Goal: Task Accomplishment & Management: Manage account settings

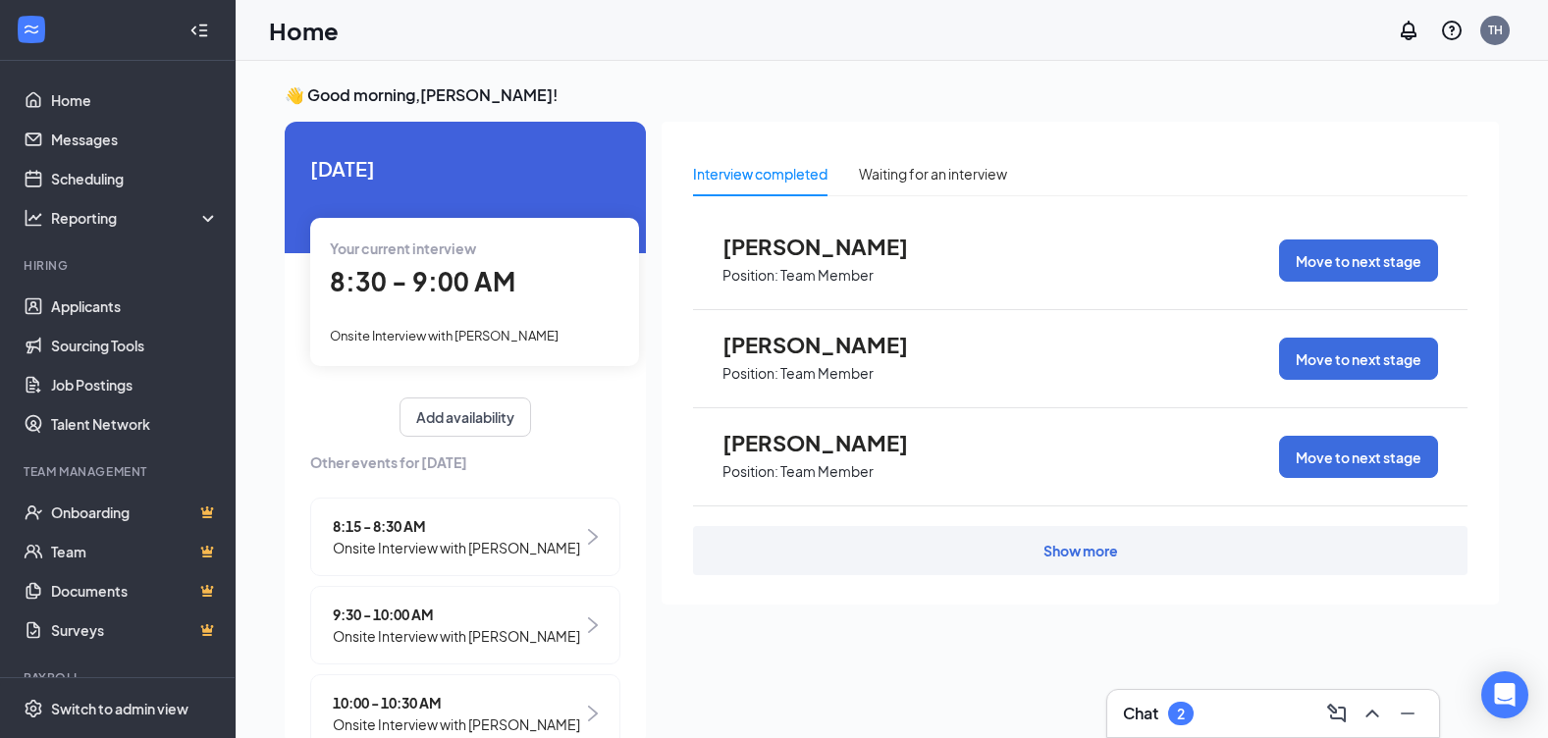
click at [466, 265] on span "8:30 - 9:00 AM" at bounding box center [423, 281] width 186 height 32
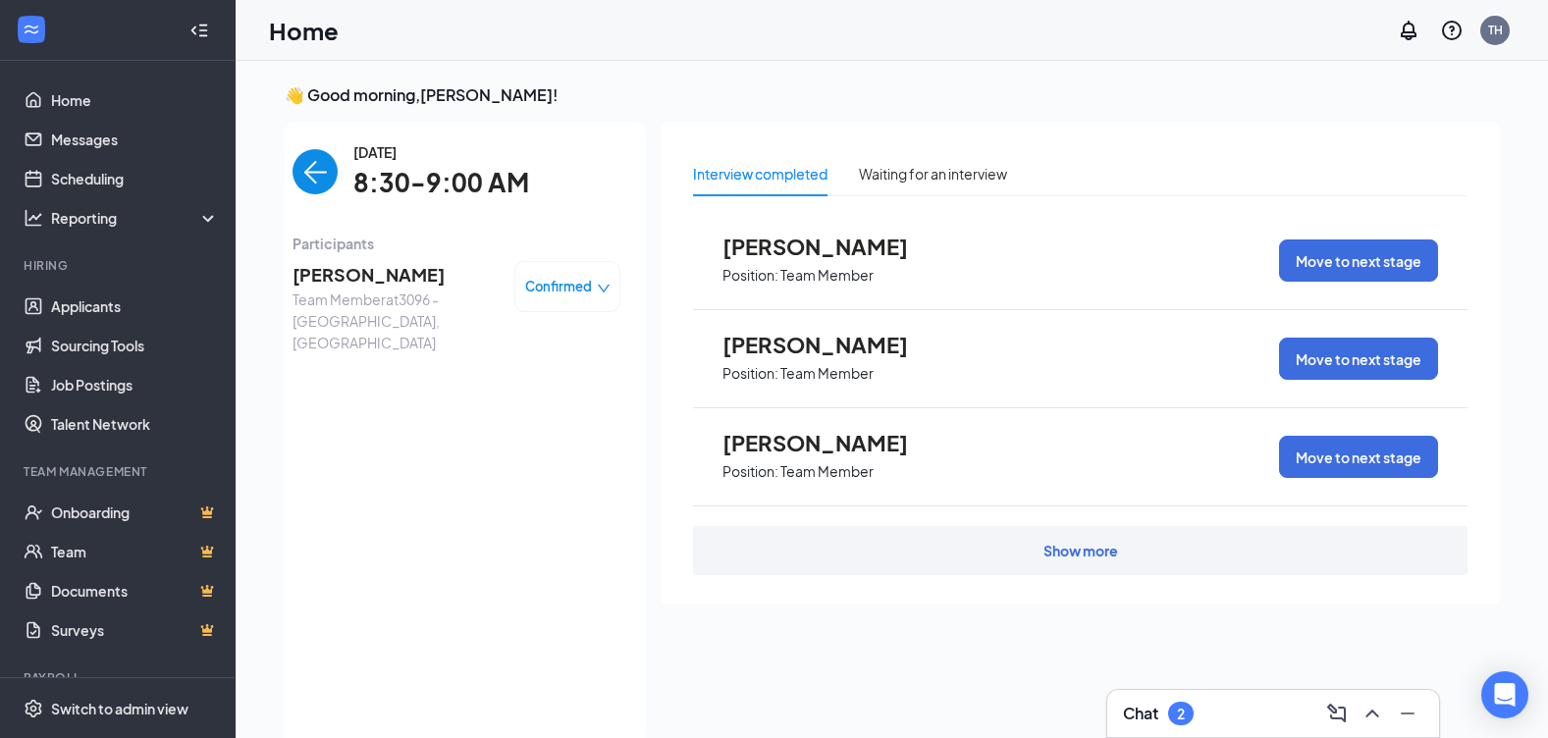
scroll to position [8, 0]
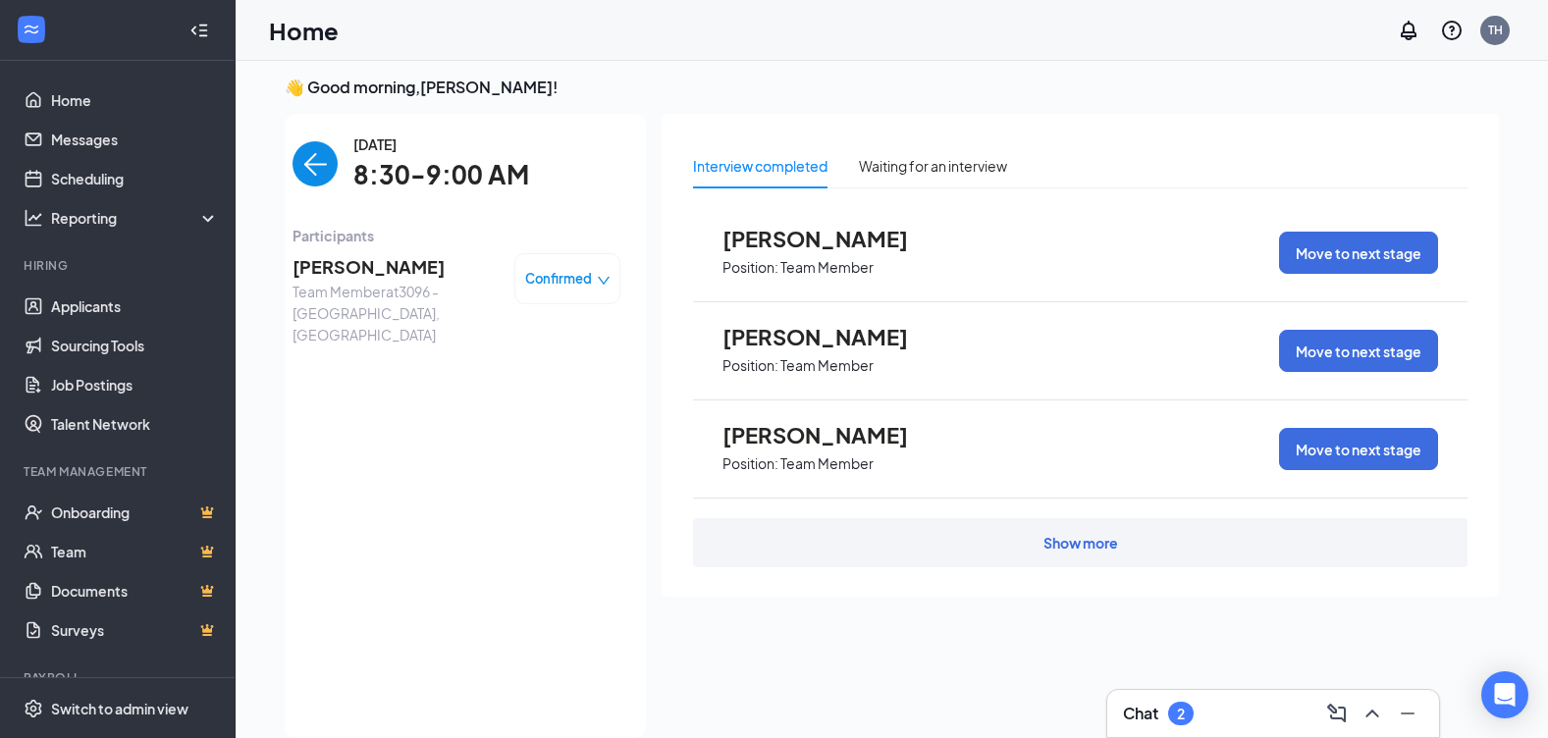
click at [466, 265] on div "[DATE] Your current interview 8:30 - 9:00 AM Onsite Interview with [PERSON_NAME…" at bounding box center [465, 426] width 361 height 624
click at [378, 261] on span "[PERSON_NAME]" at bounding box center [396, 266] width 206 height 27
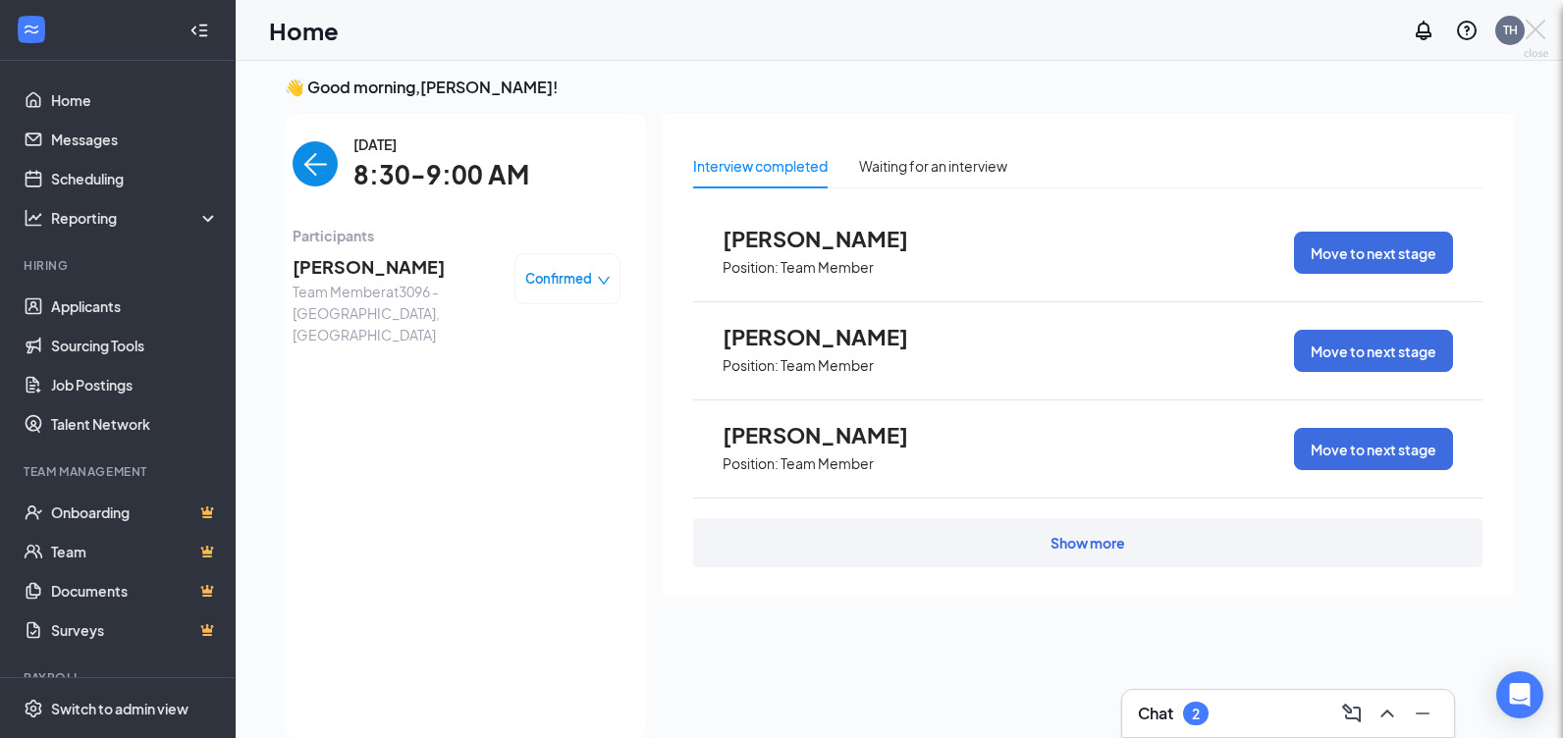
click at [378, 261] on div at bounding box center [781, 369] width 1563 height 738
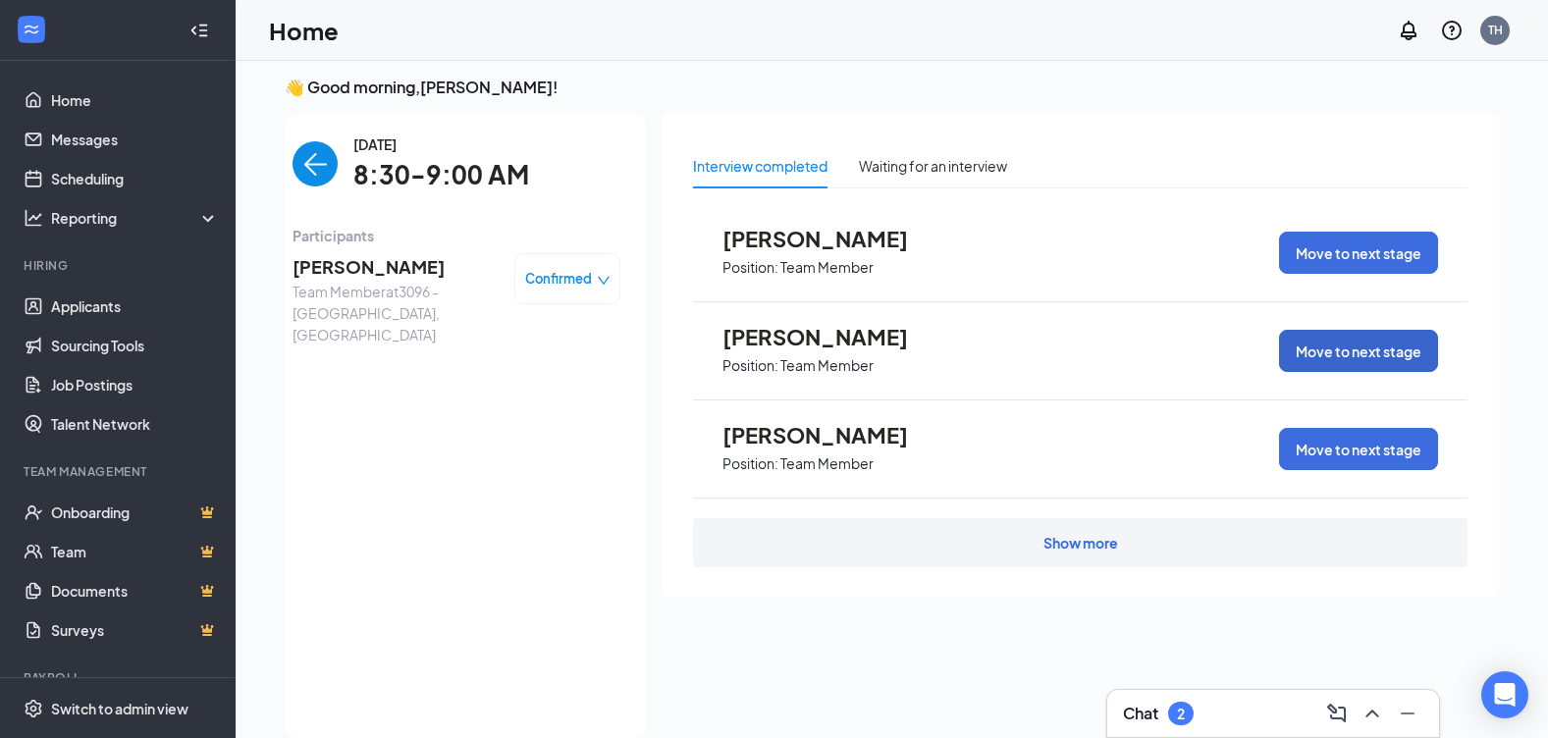
click at [1377, 351] on button "Move to next stage" at bounding box center [1358, 351] width 159 height 42
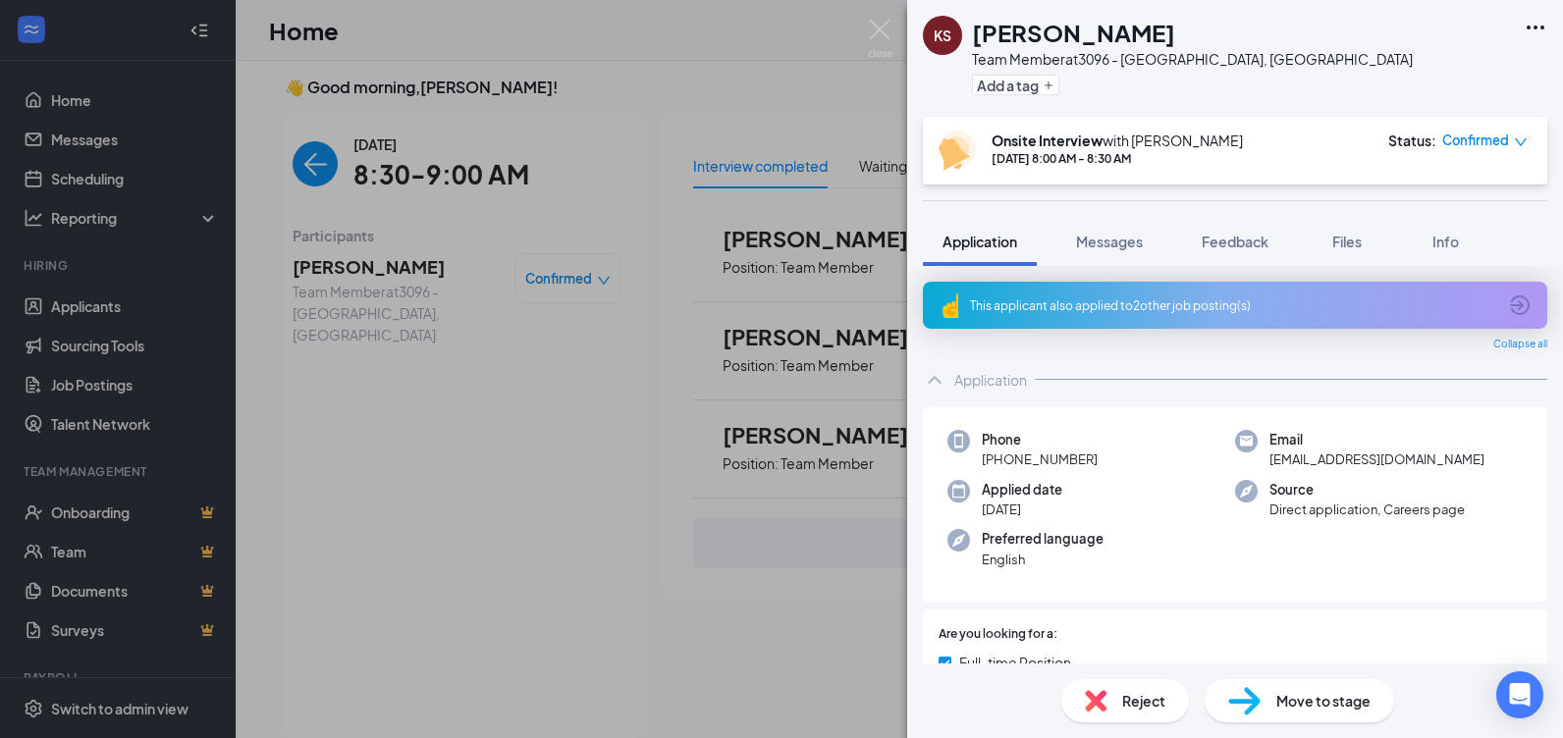
click at [1296, 700] on span "Move to stage" at bounding box center [1323, 701] width 94 height 22
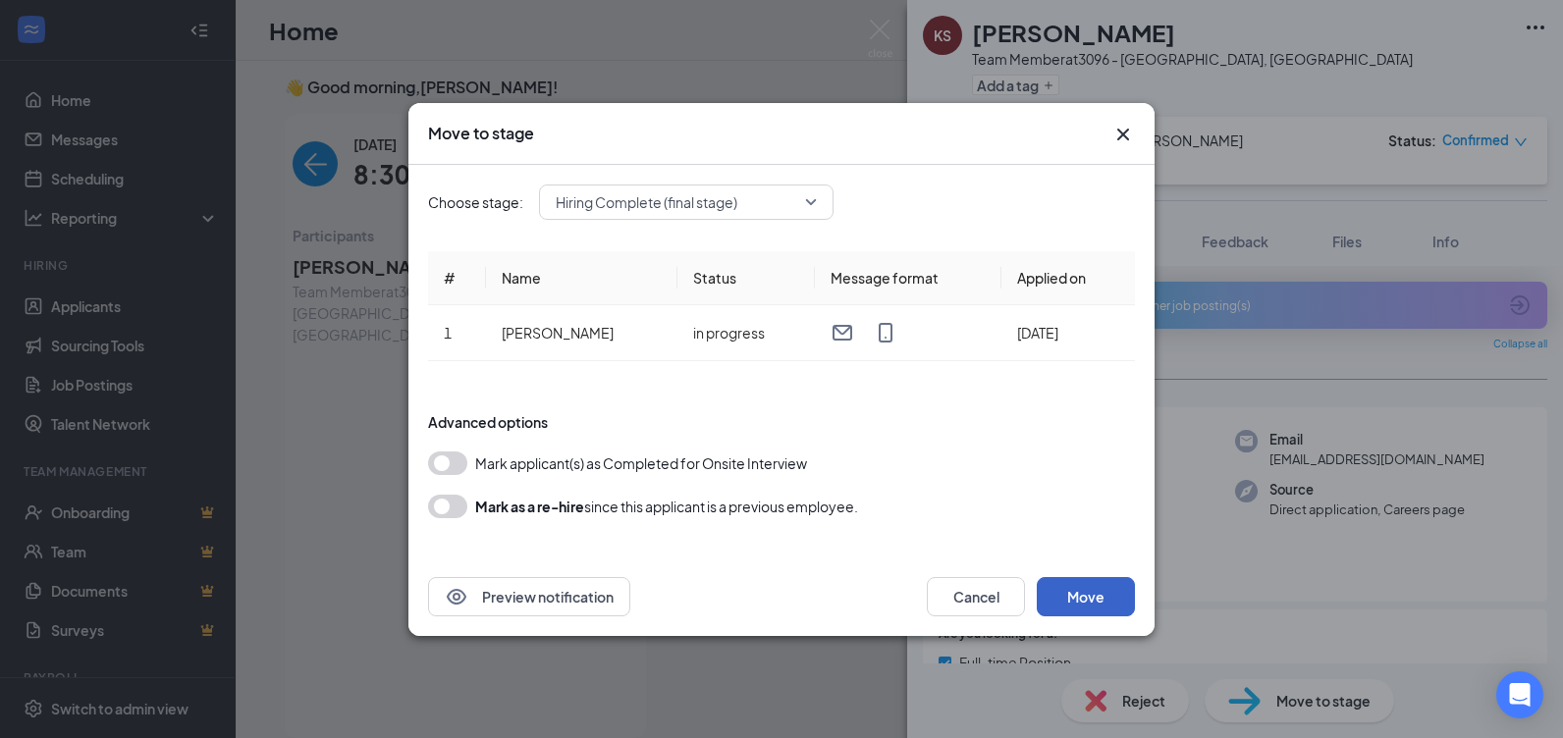
click at [1111, 590] on button "Move" at bounding box center [1086, 596] width 98 height 39
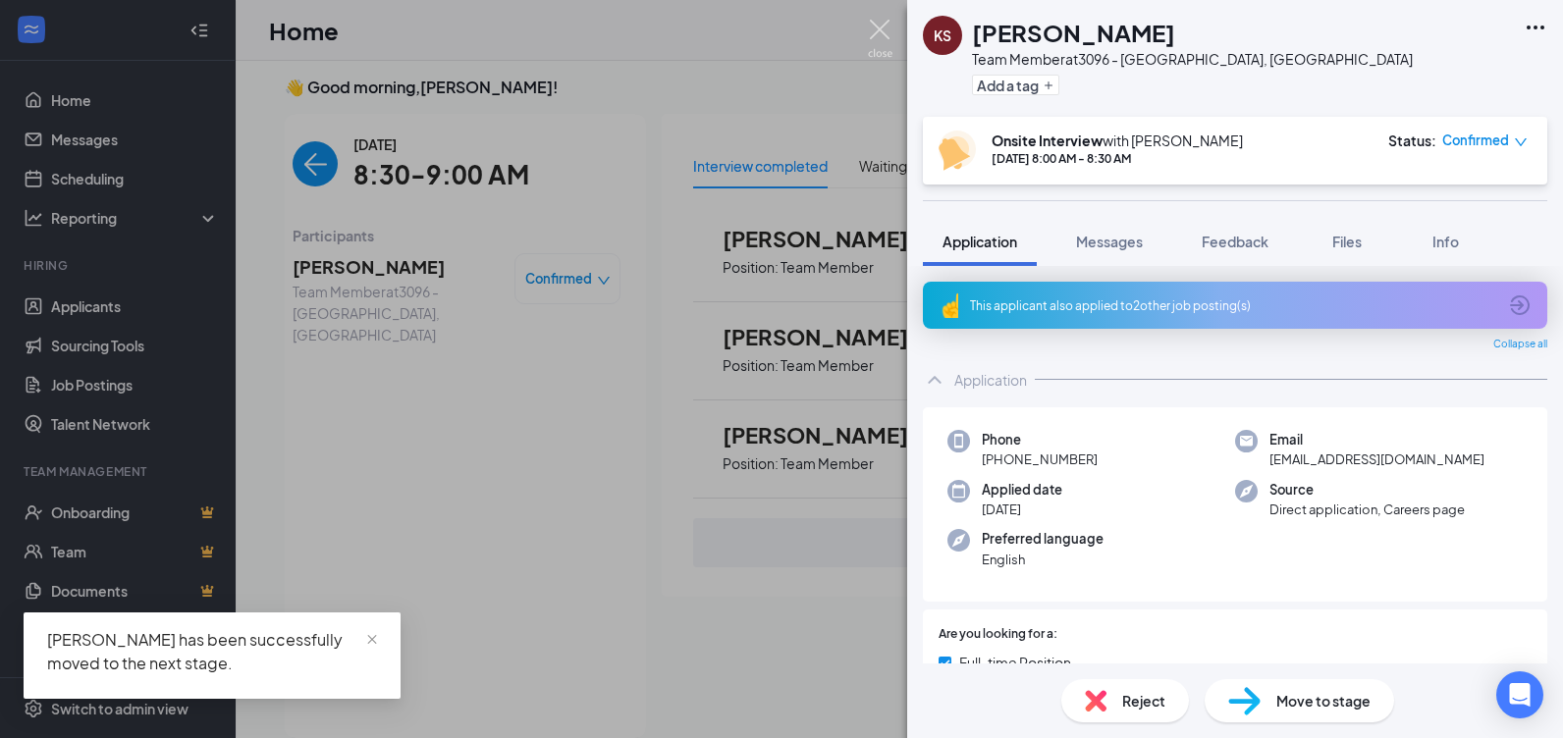
click at [877, 34] on img at bounding box center [880, 39] width 25 height 38
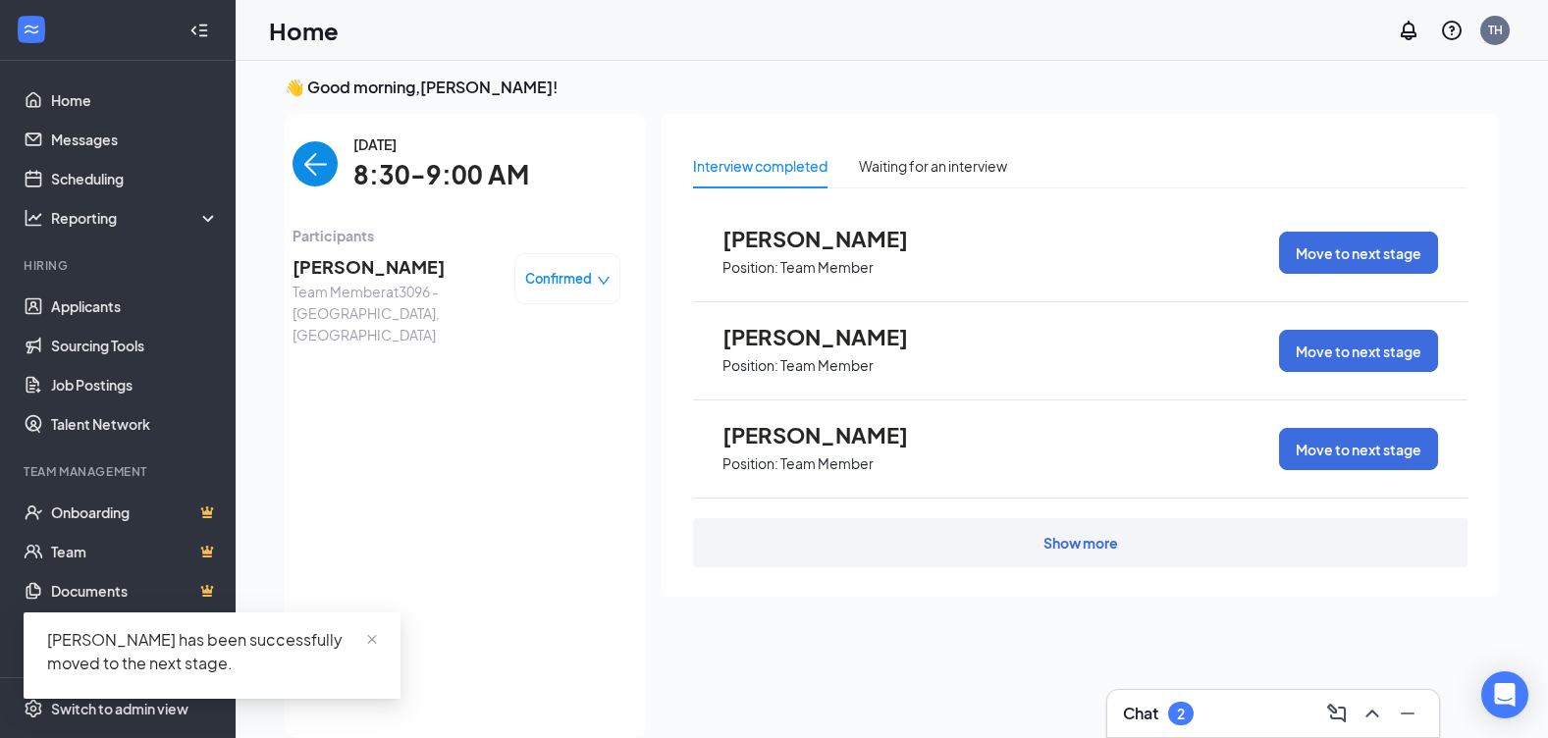
click at [328, 269] on span "[PERSON_NAME]" at bounding box center [396, 266] width 206 height 27
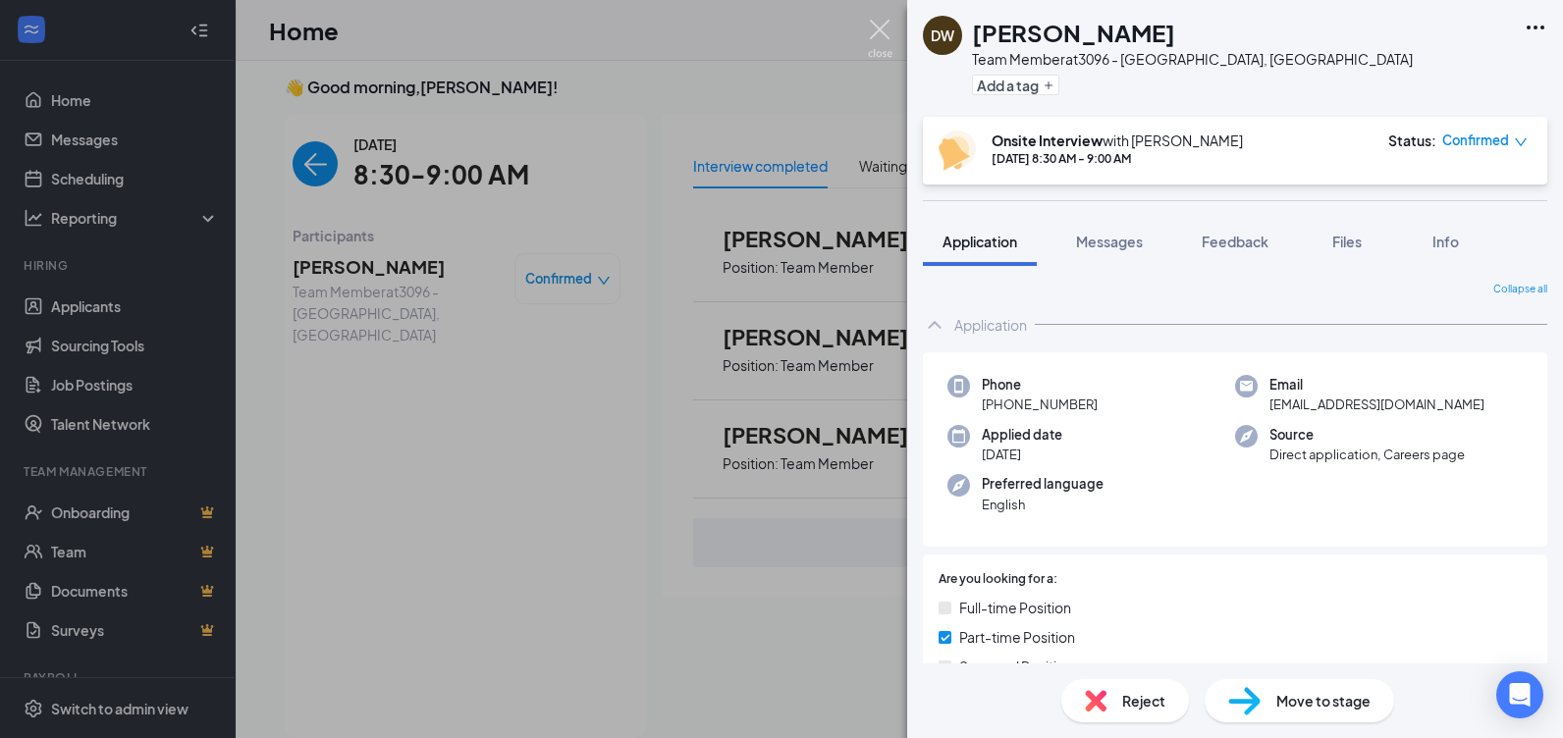
click at [878, 37] on img at bounding box center [880, 39] width 25 height 38
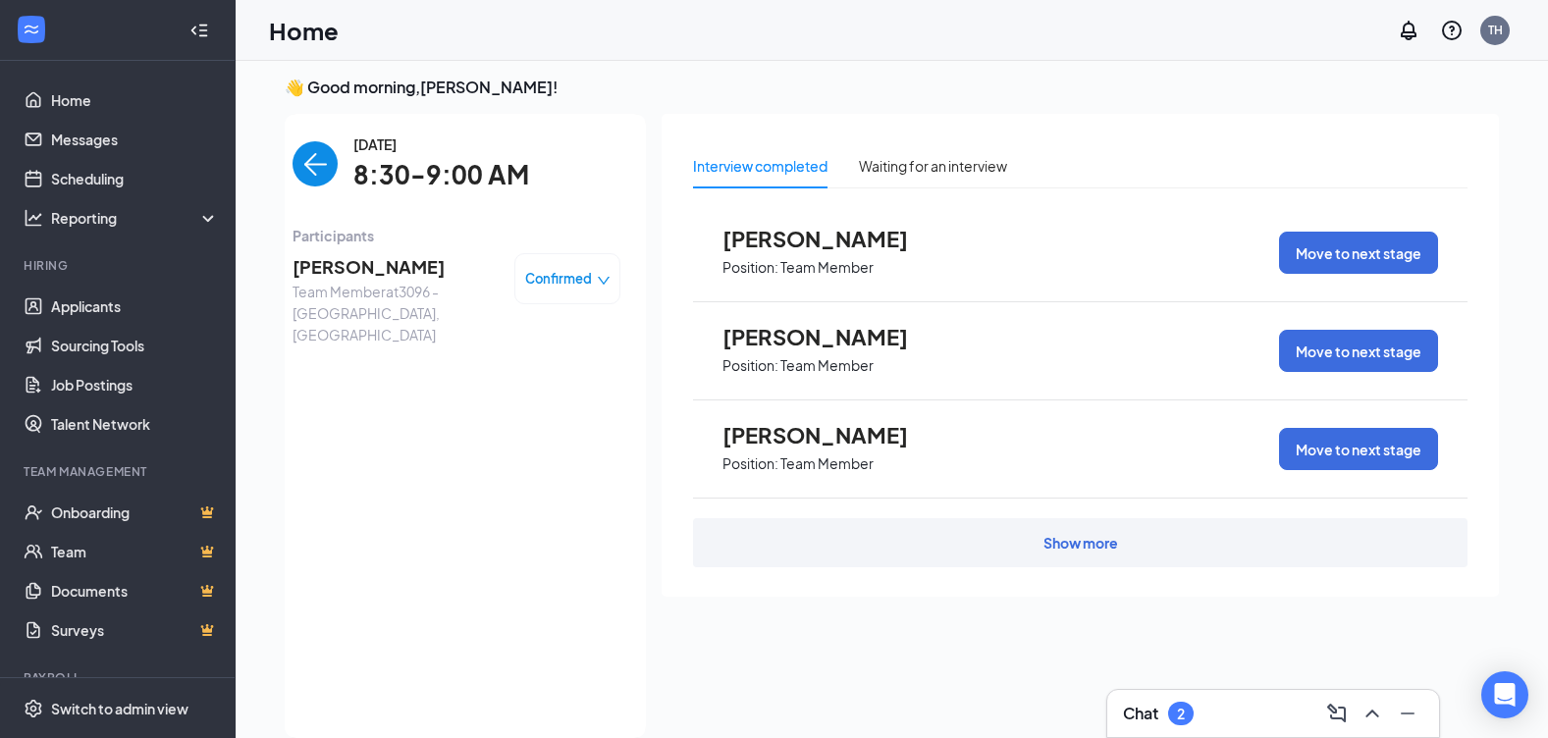
click at [308, 164] on img "back-button" at bounding box center [315, 163] width 45 height 45
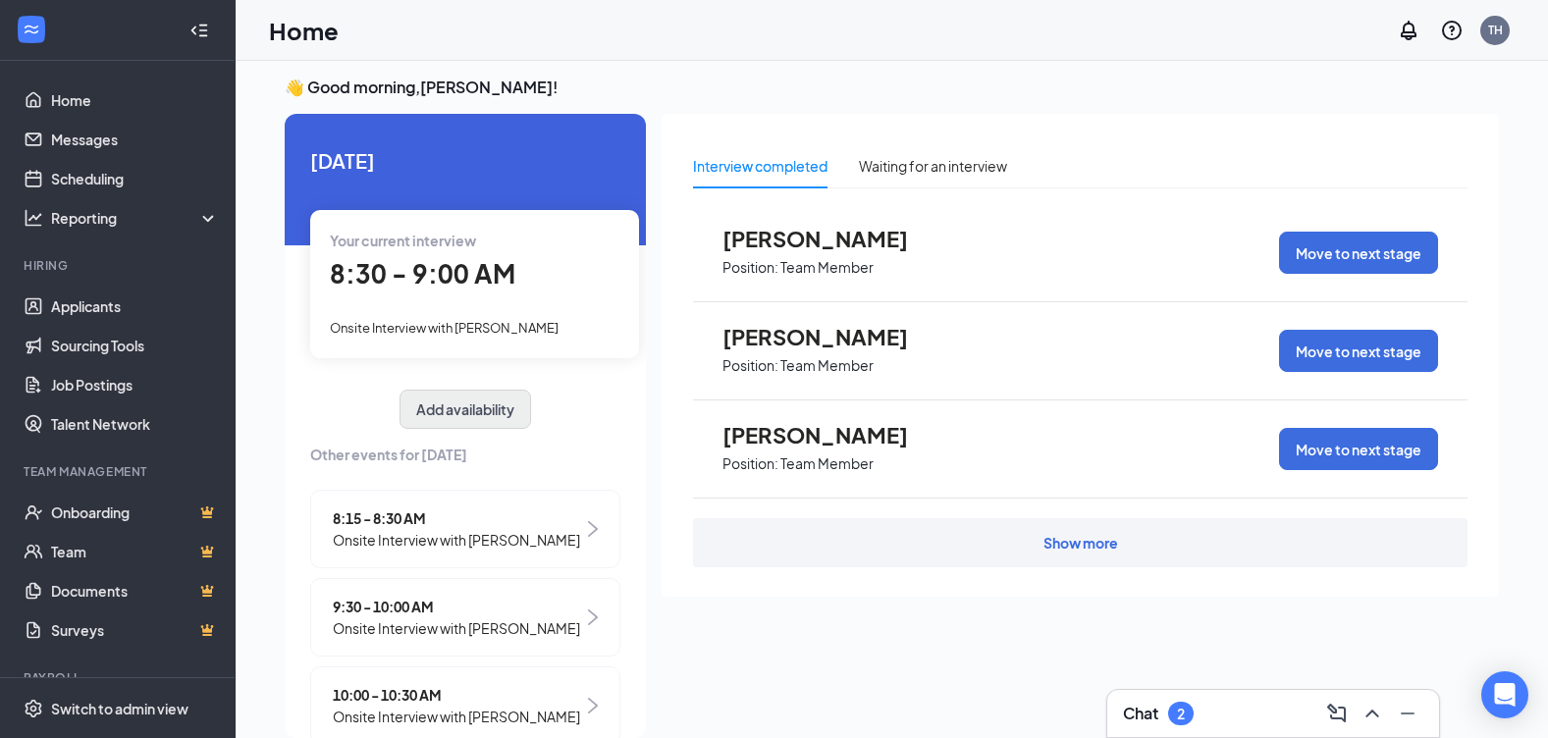
scroll to position [98, 0]
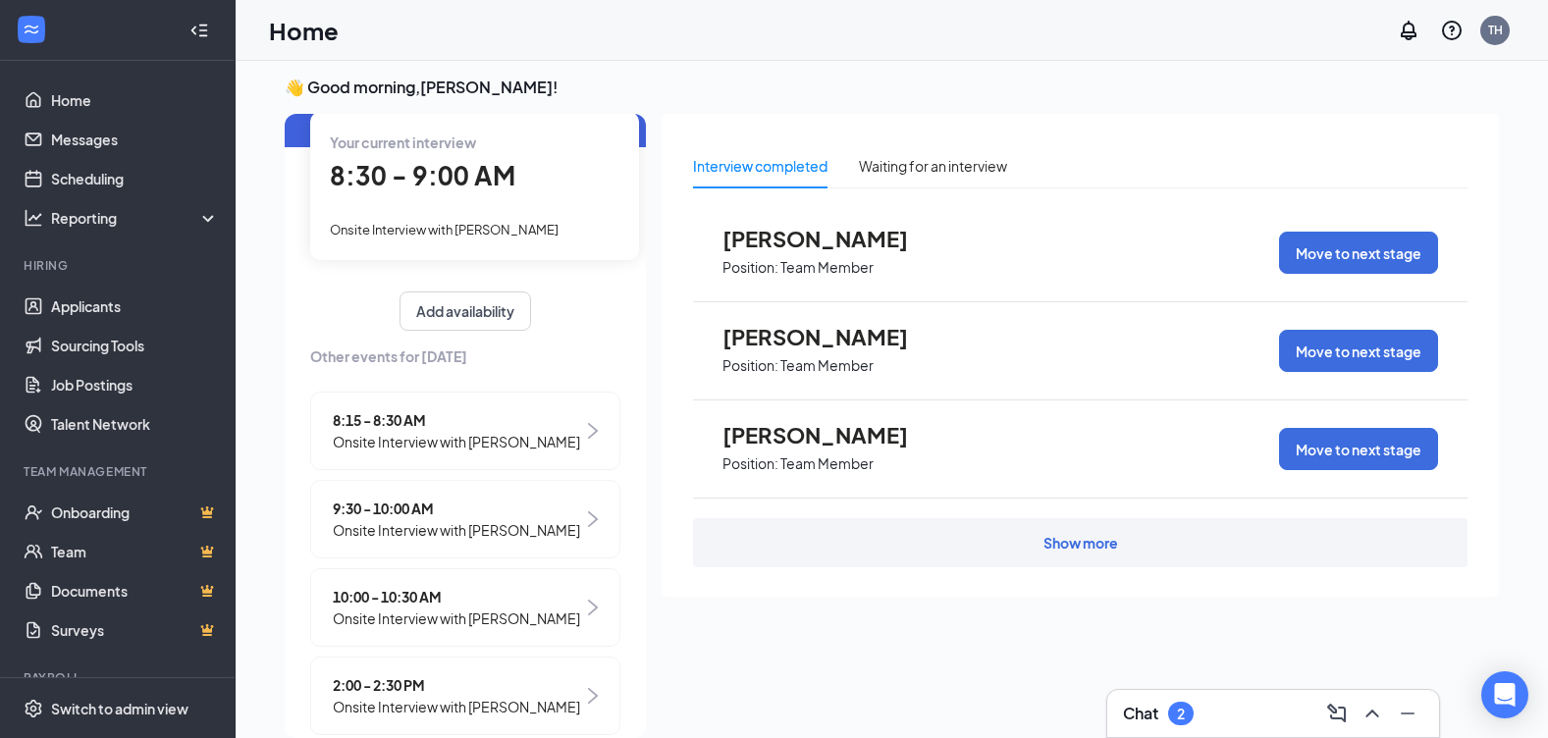
click at [414, 431] on span "Onsite Interview with [PERSON_NAME]" at bounding box center [456, 442] width 247 height 22
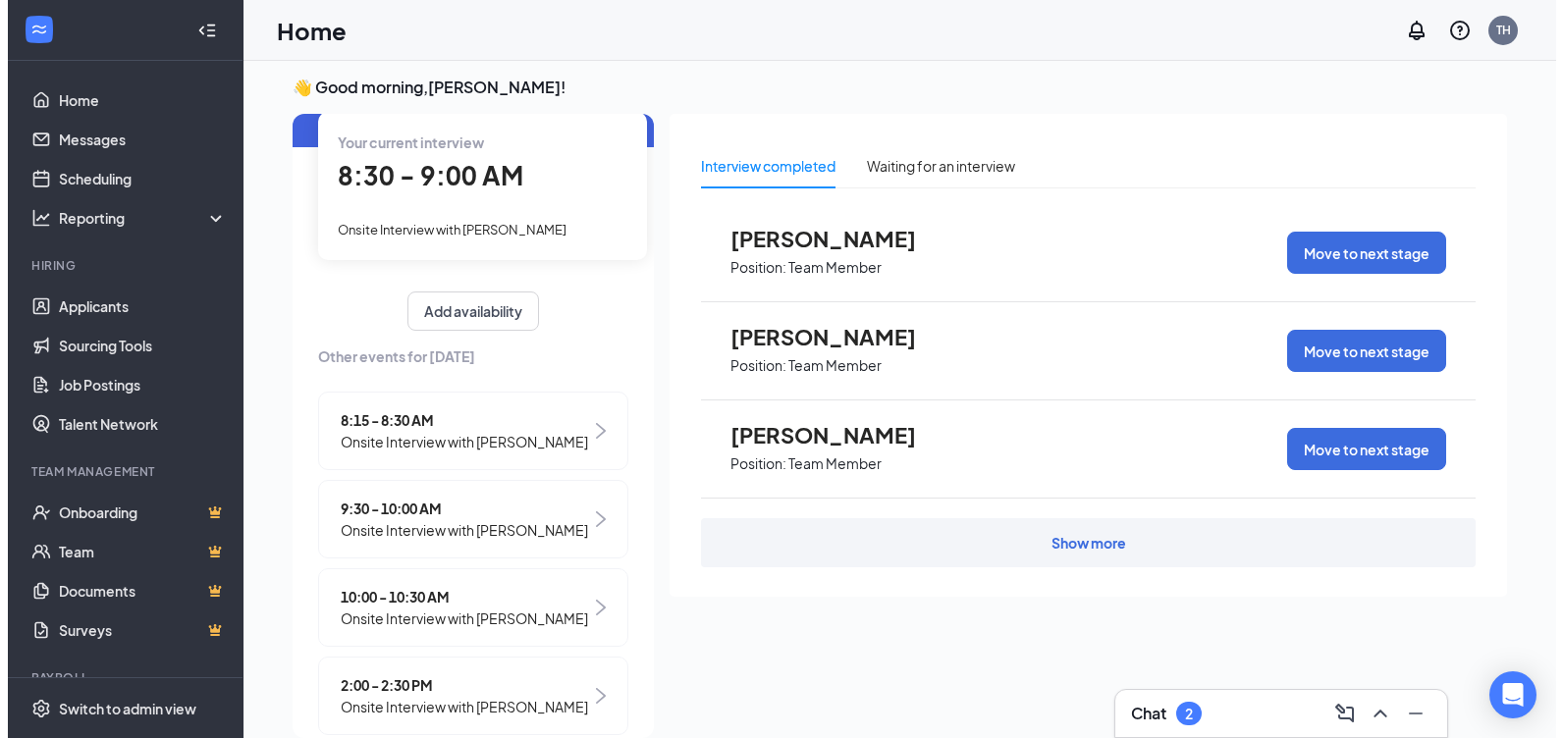
scroll to position [0, 0]
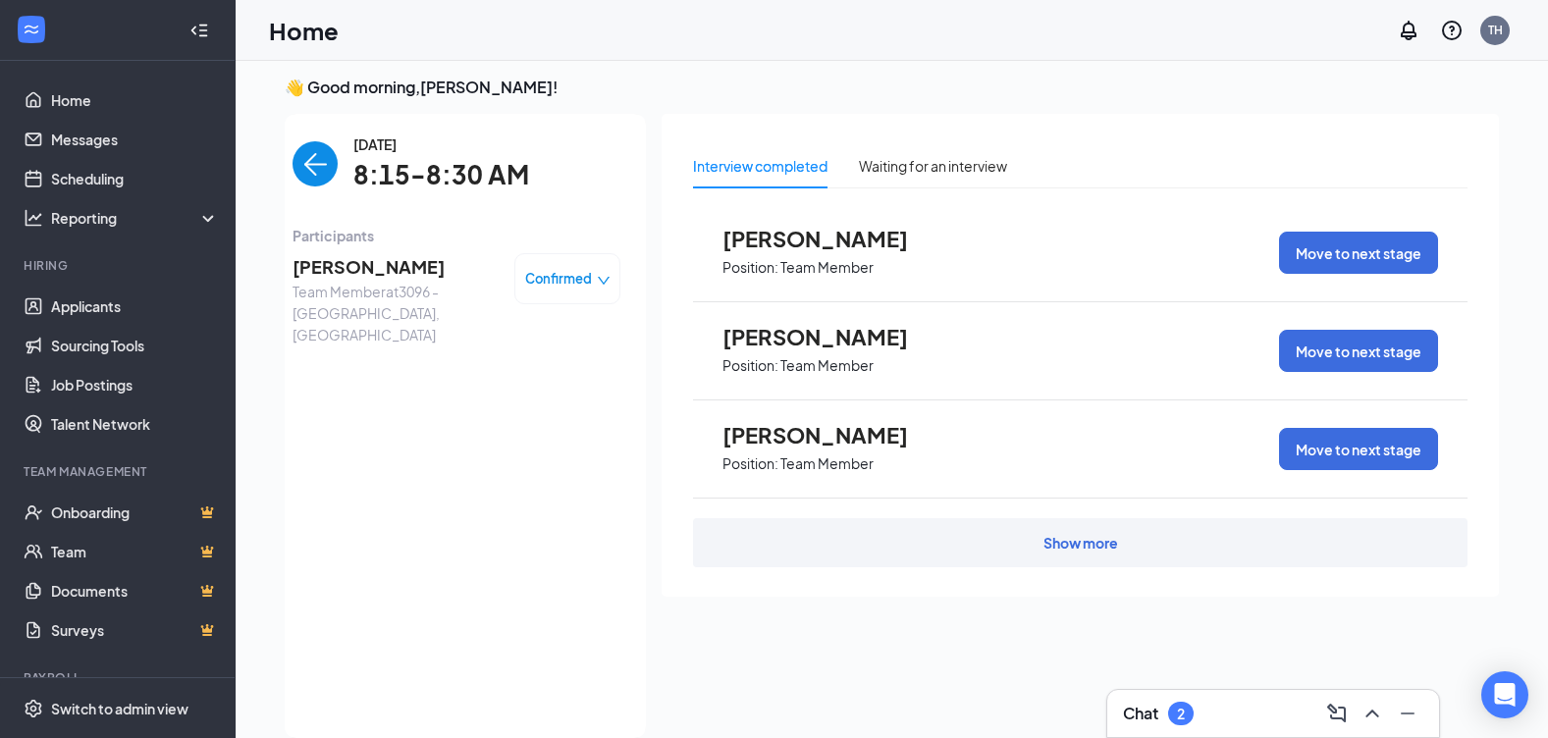
click at [328, 263] on span "[PERSON_NAME]" at bounding box center [396, 266] width 206 height 27
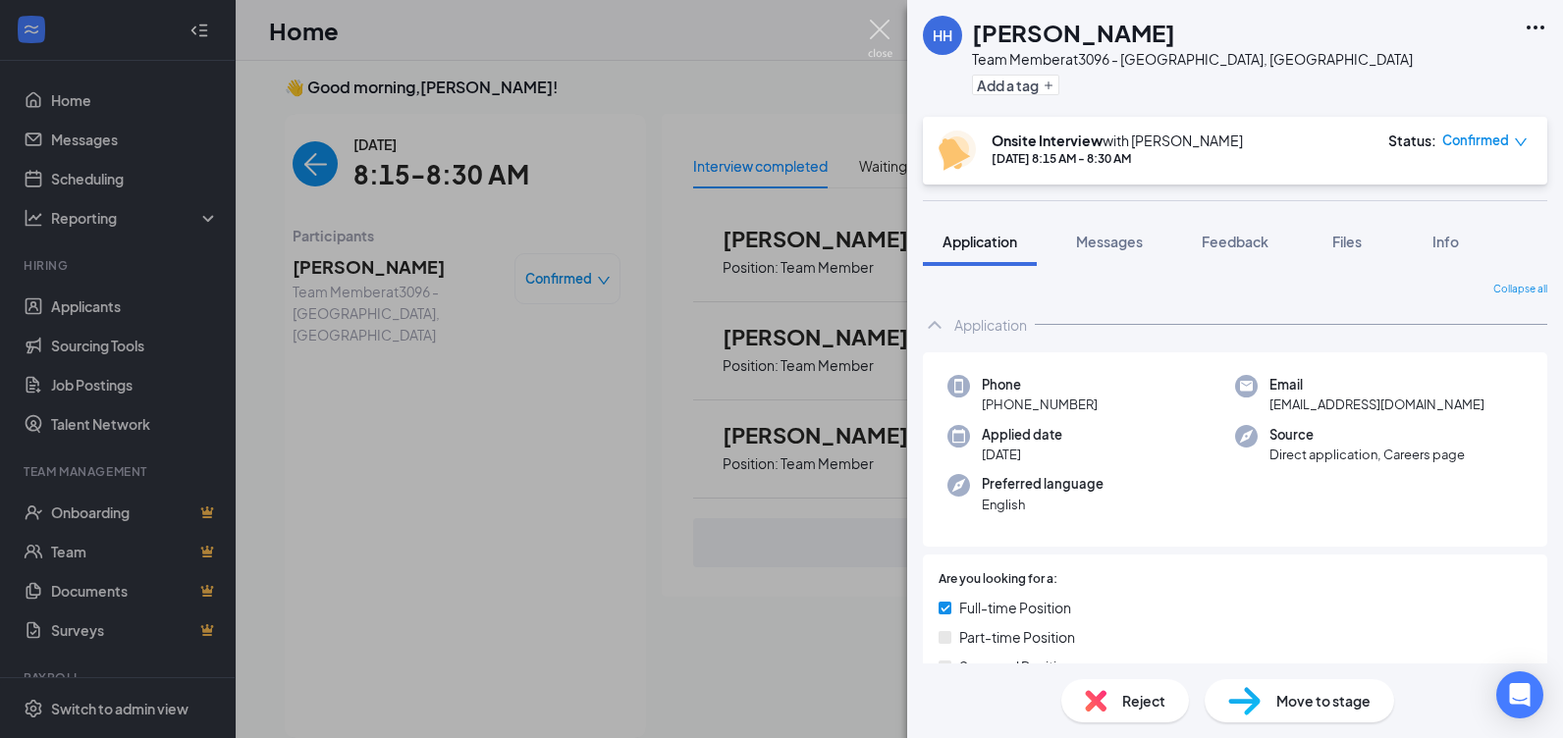
click at [880, 30] on img at bounding box center [880, 39] width 25 height 38
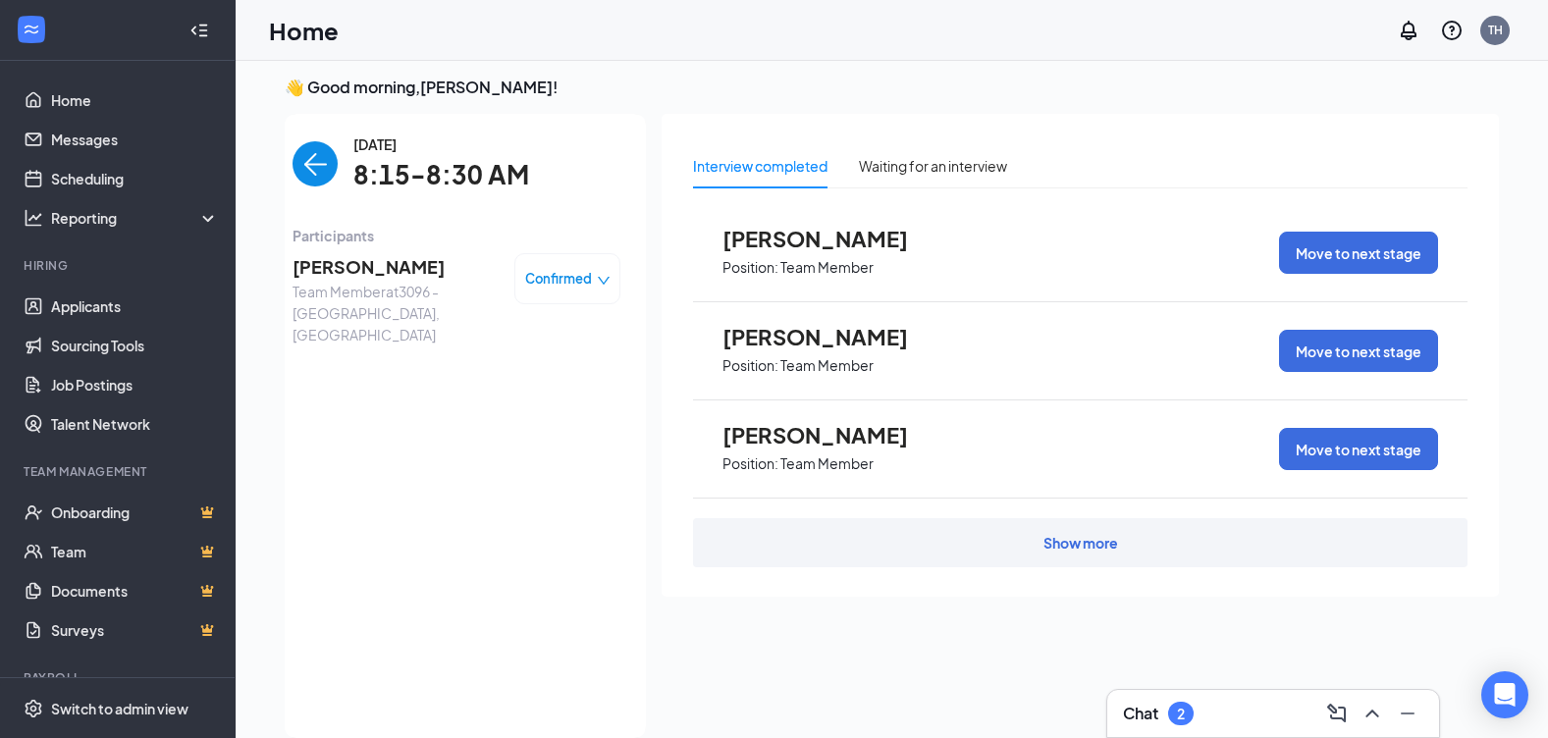
click at [312, 156] on img "back-button" at bounding box center [315, 163] width 45 height 45
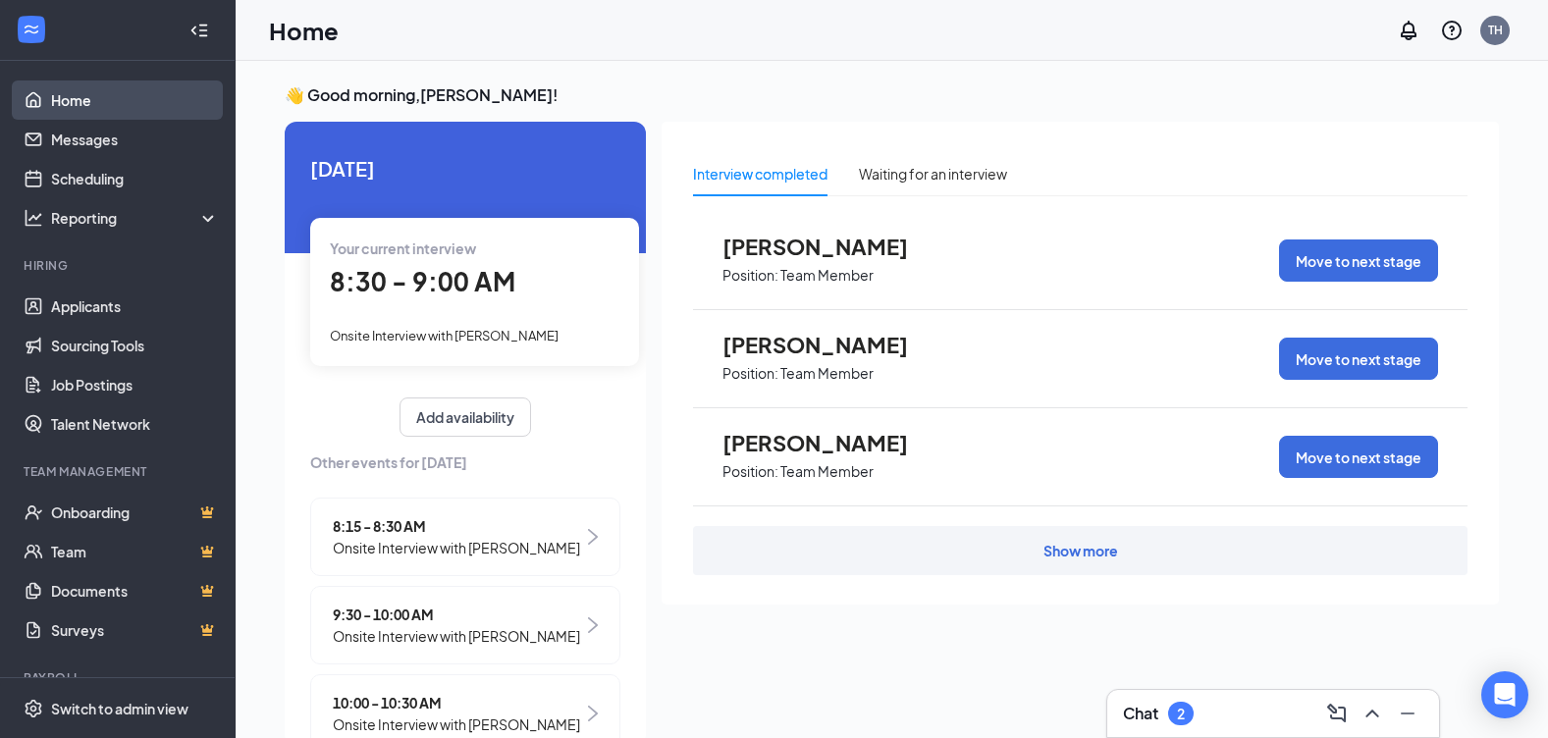
click at [121, 96] on link "Home" at bounding box center [135, 99] width 168 height 39
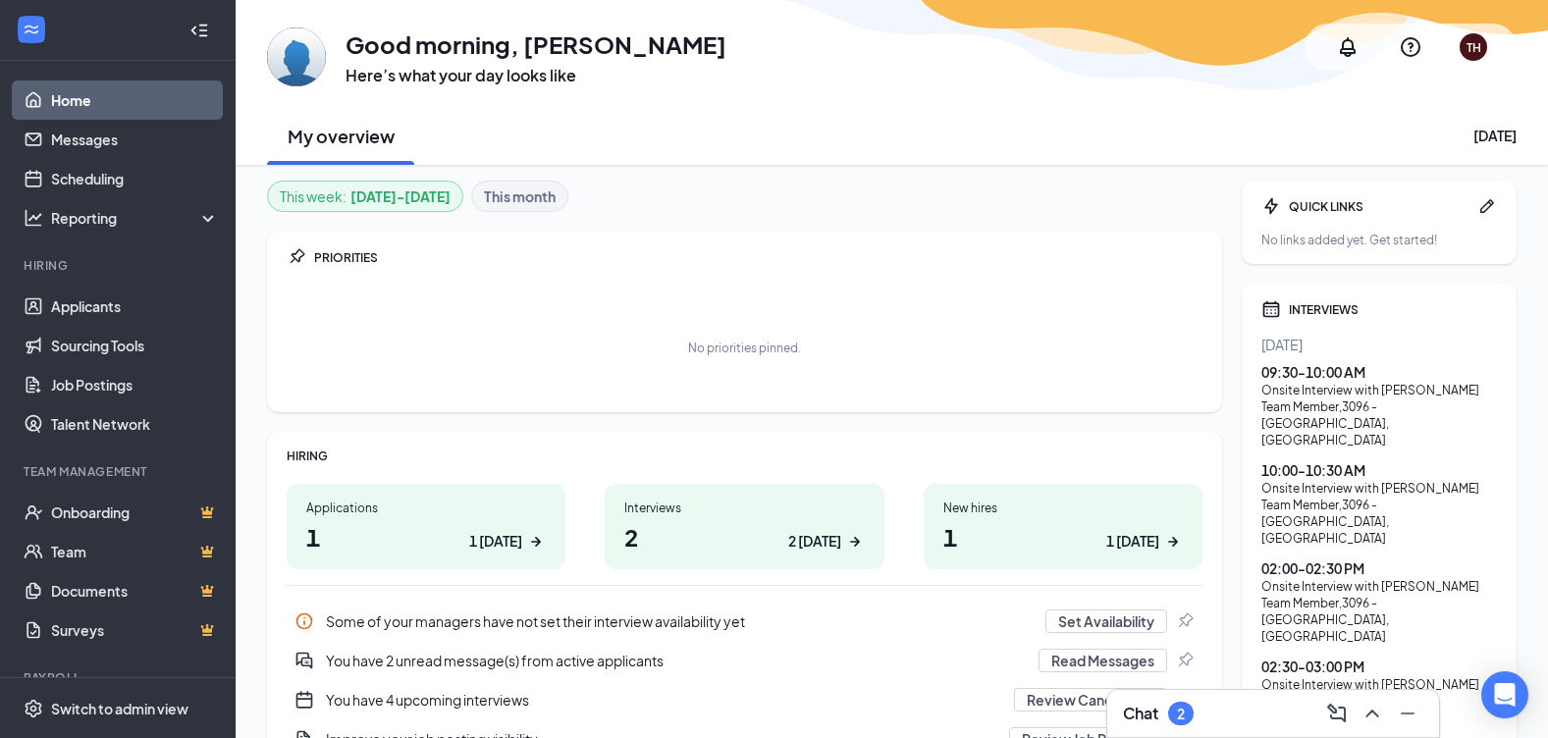
click at [53, 99] on link "Home" at bounding box center [135, 99] width 168 height 39
click at [69, 308] on link "Applicants" at bounding box center [135, 306] width 168 height 39
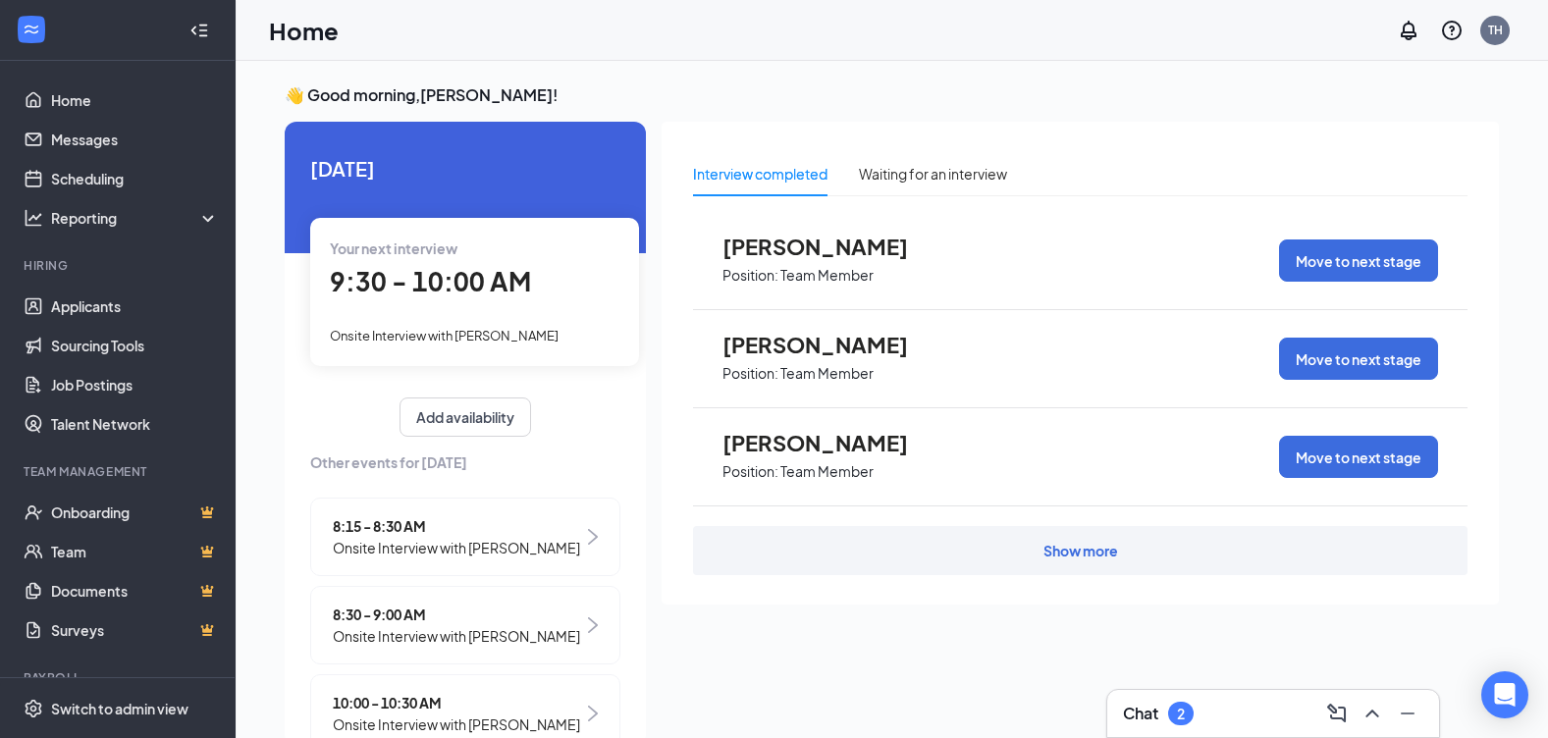
click at [342, 534] on span "8:15 - 8:30 AM" at bounding box center [456, 526] width 247 height 22
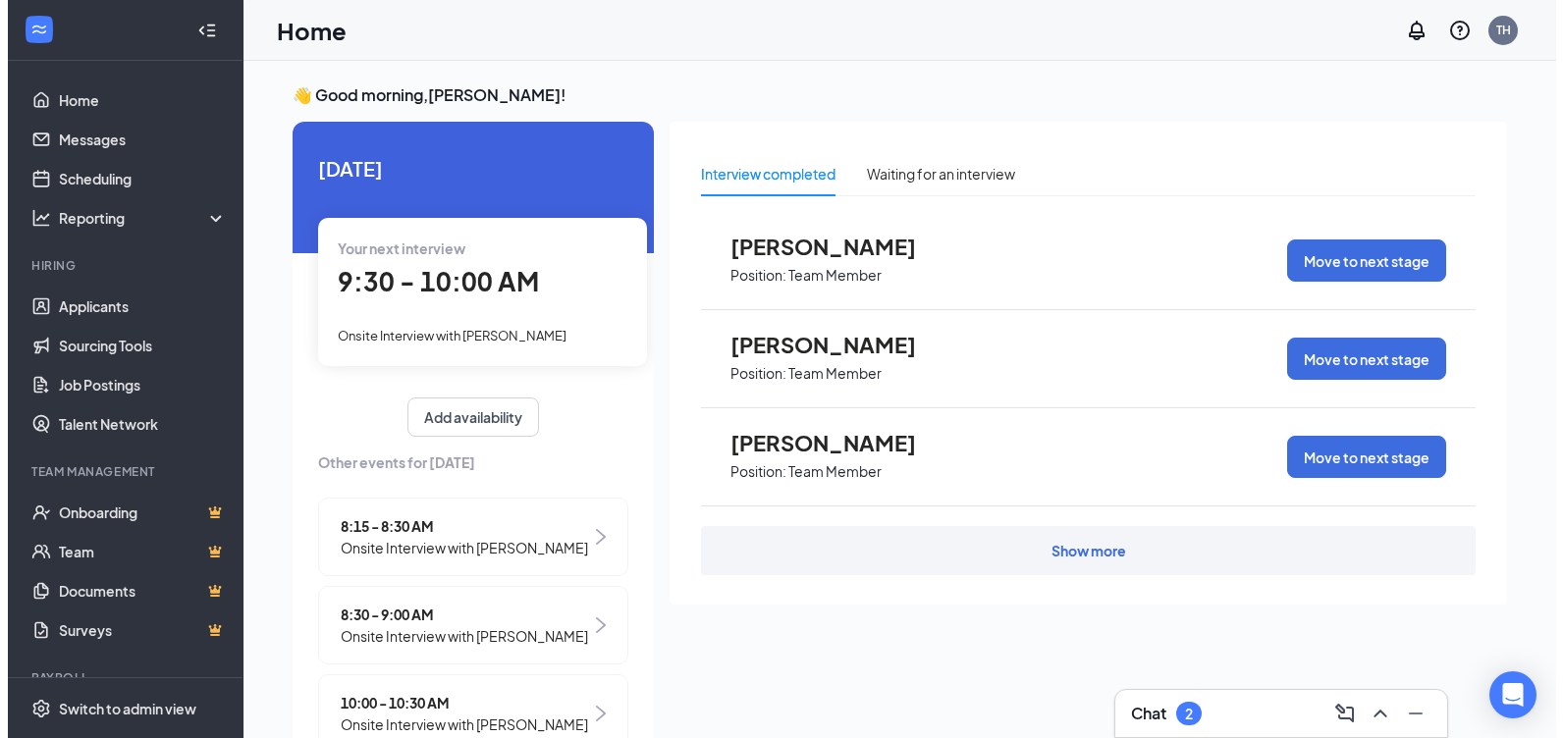
scroll to position [8, 0]
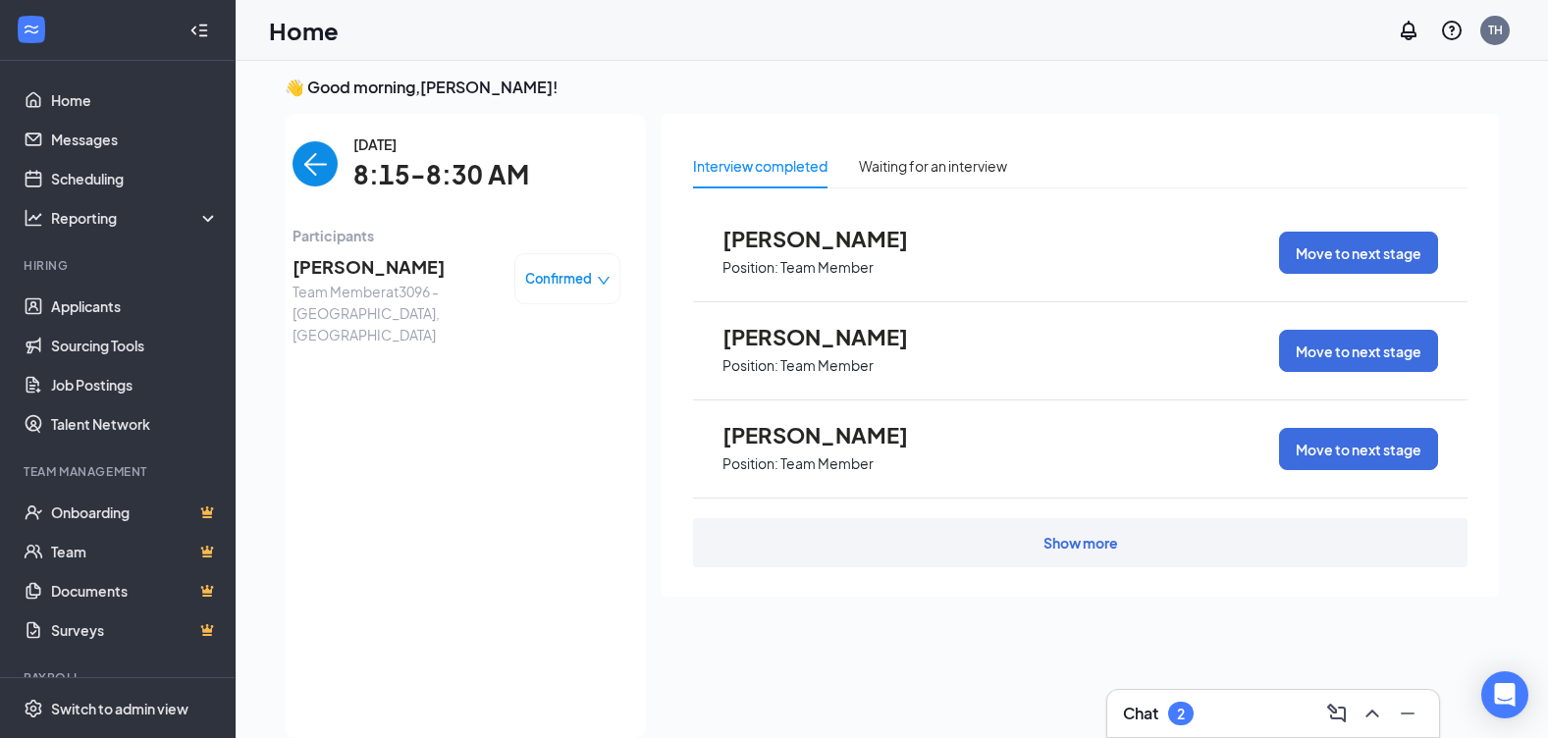
click at [308, 269] on span "[PERSON_NAME]" at bounding box center [396, 266] width 206 height 27
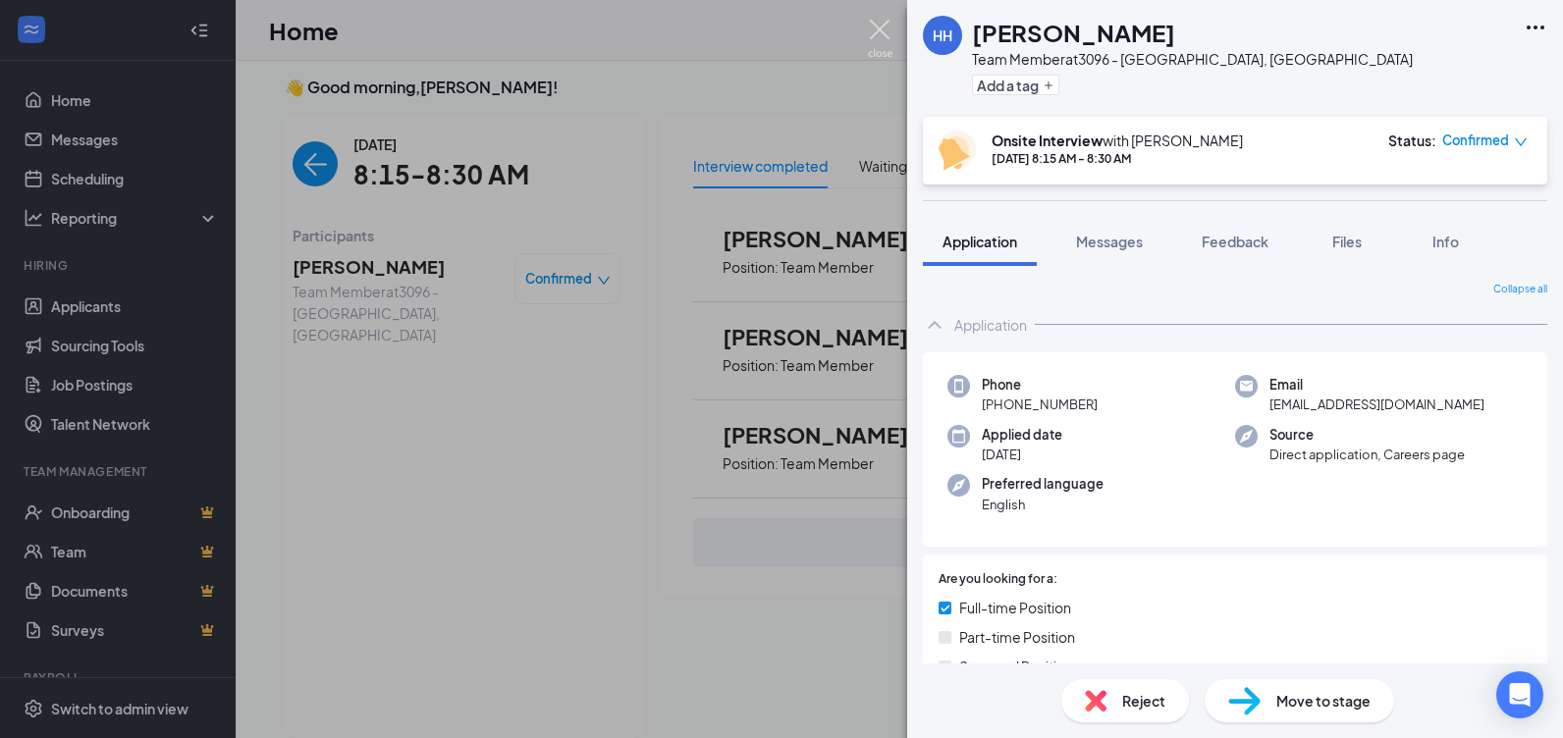
click at [880, 29] on img at bounding box center [880, 39] width 25 height 38
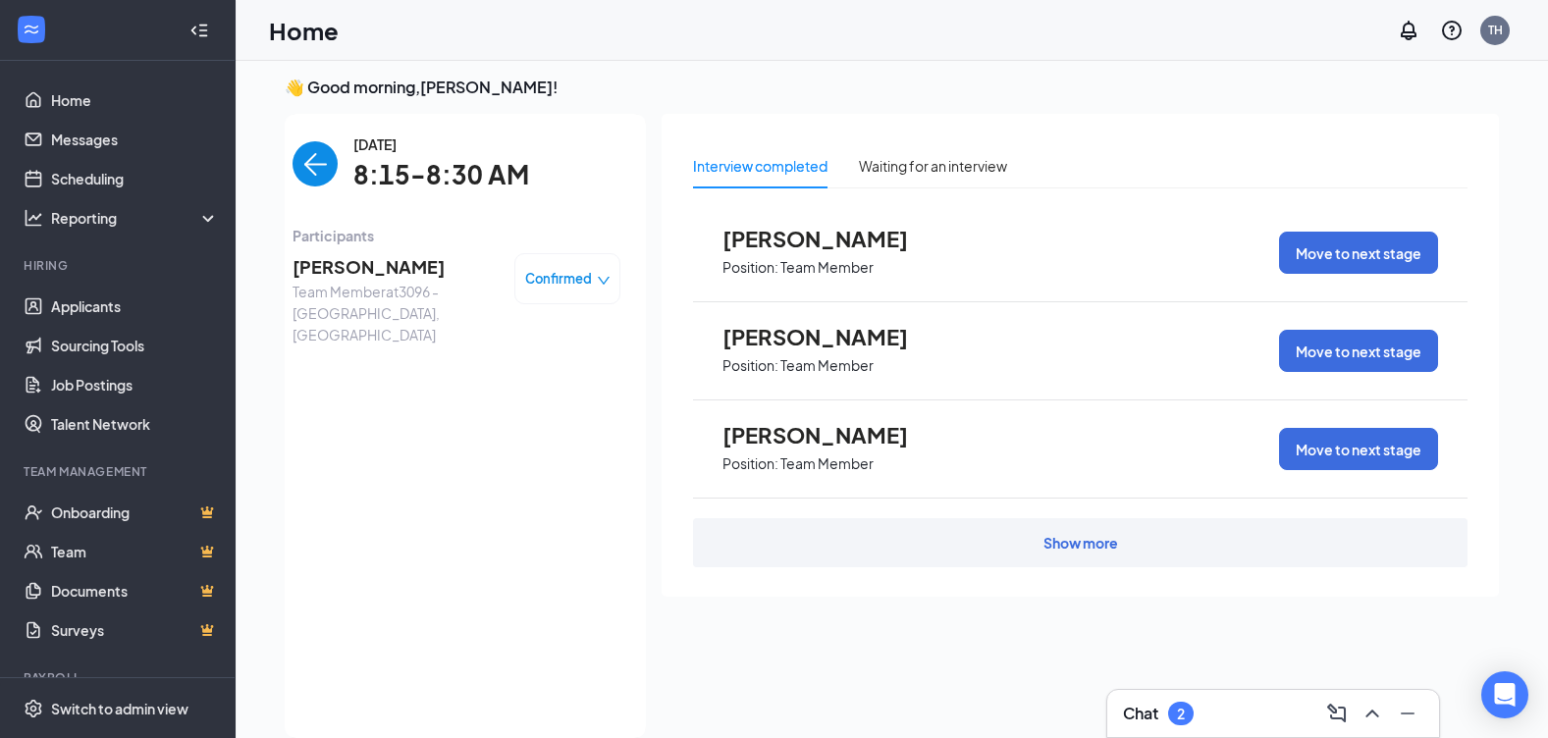
click at [309, 170] on img "back-button" at bounding box center [315, 163] width 45 height 45
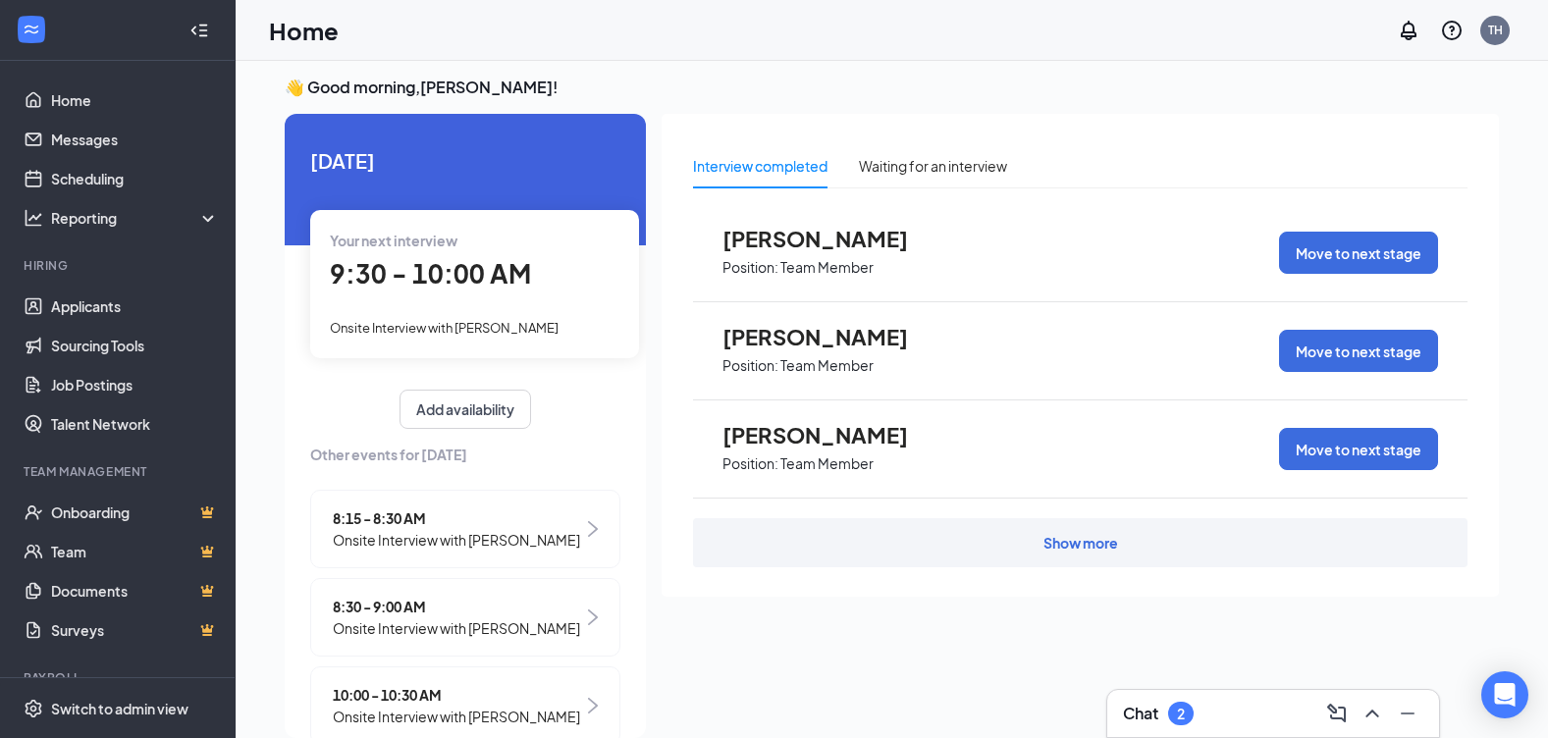
click at [479, 285] on span "9:30 - 10:00 AM" at bounding box center [430, 273] width 201 height 32
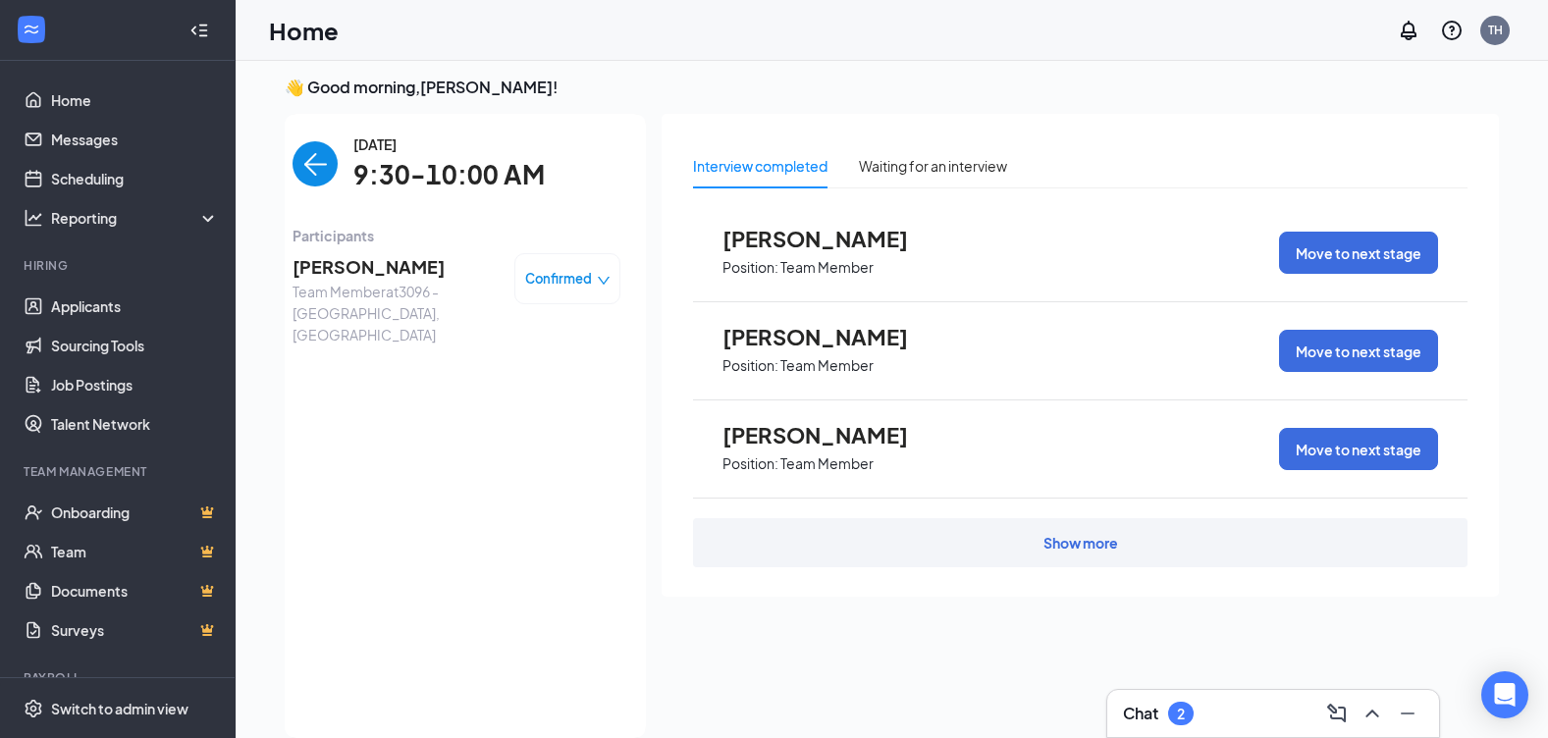
click at [361, 266] on span "[PERSON_NAME]" at bounding box center [396, 266] width 206 height 27
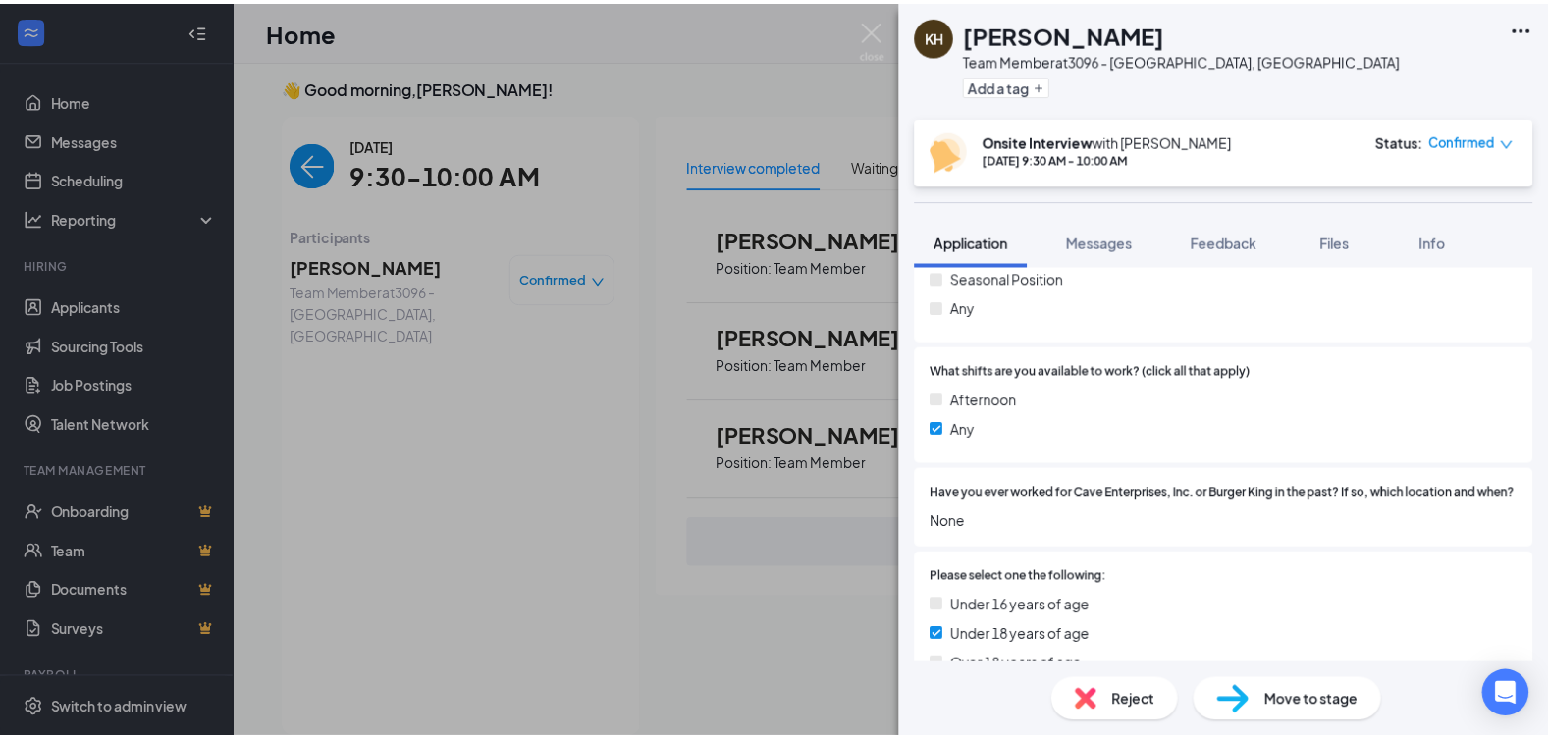
scroll to position [491, 0]
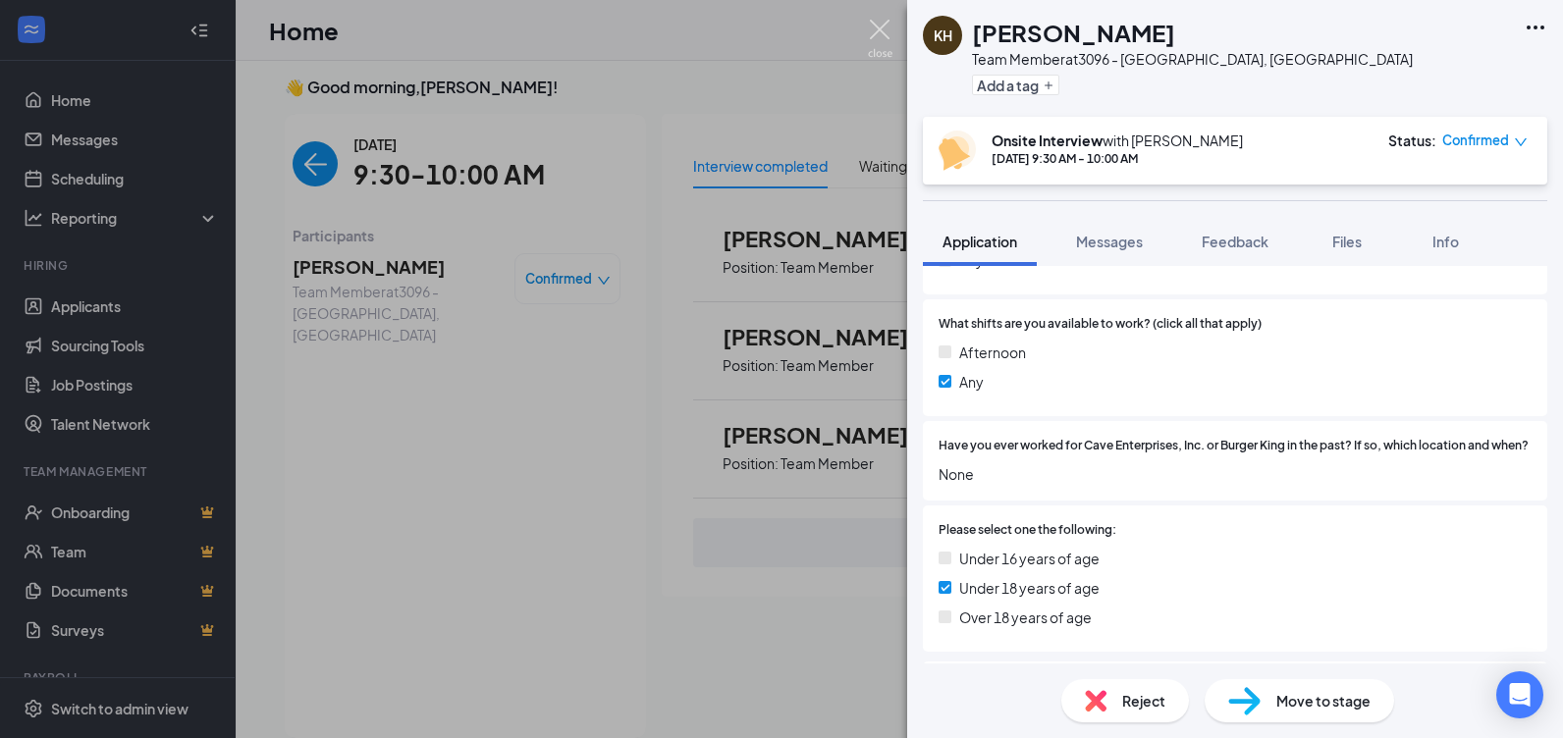
click at [875, 30] on img at bounding box center [880, 39] width 25 height 38
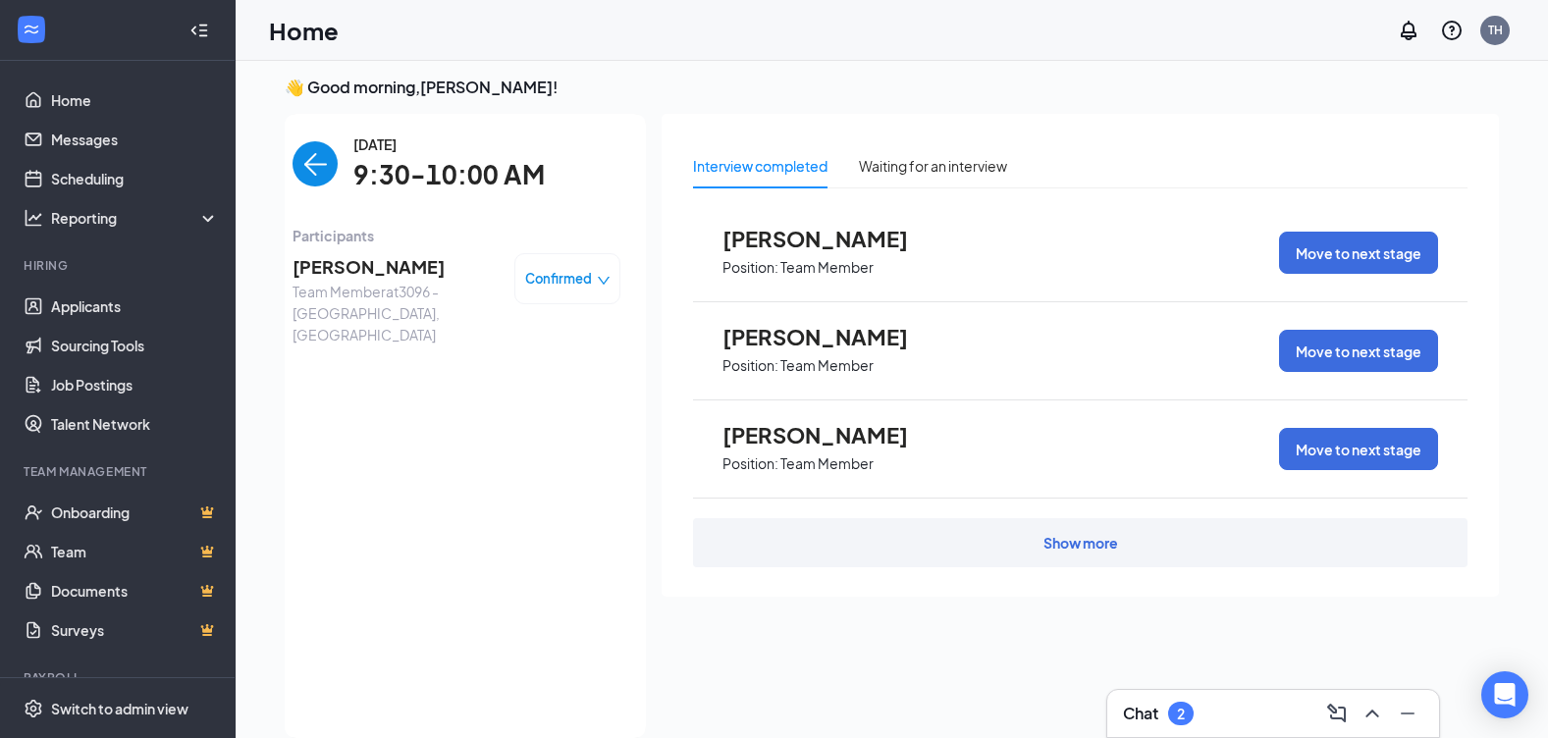
click at [302, 158] on img "back-button" at bounding box center [315, 163] width 45 height 45
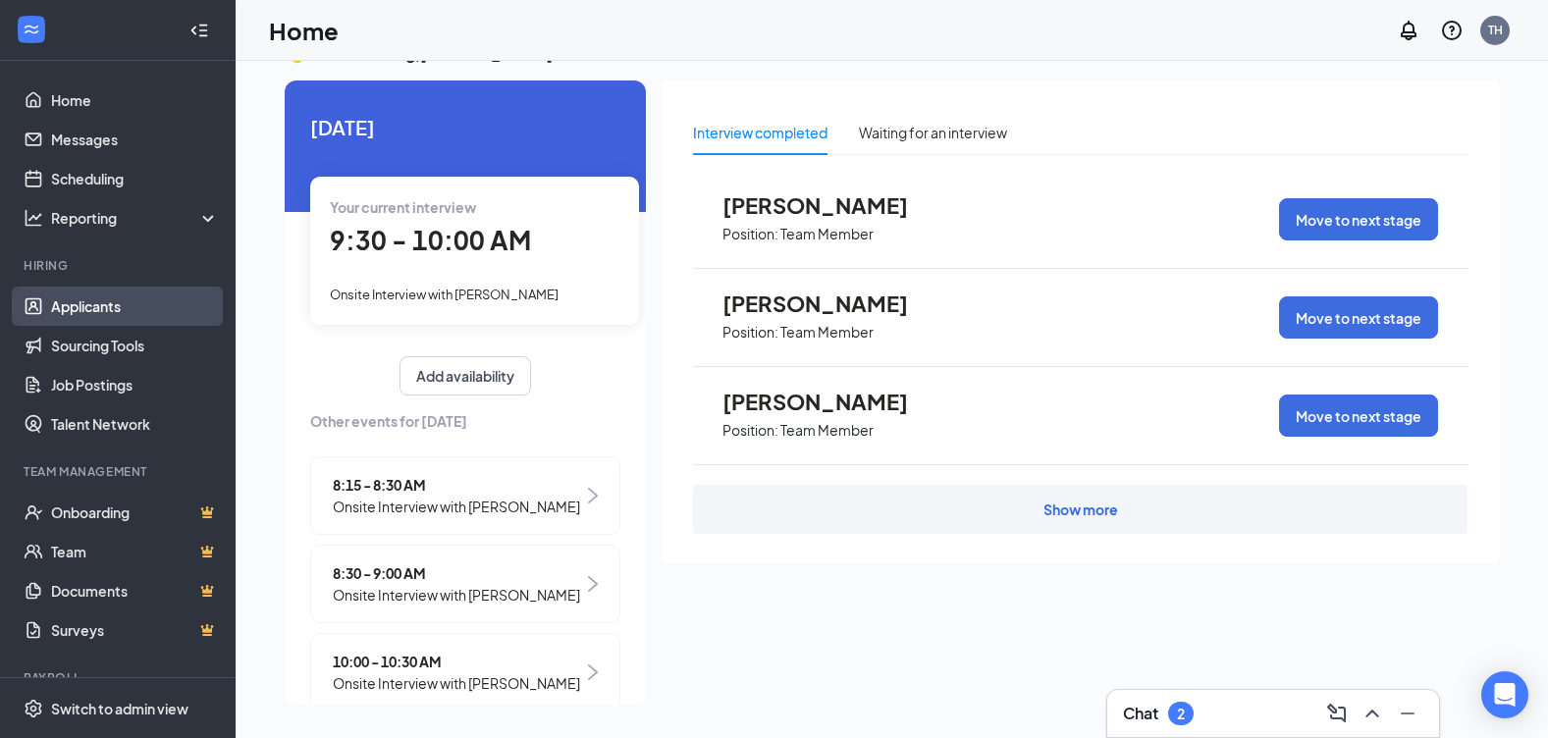
click at [62, 303] on link "Applicants" at bounding box center [135, 306] width 168 height 39
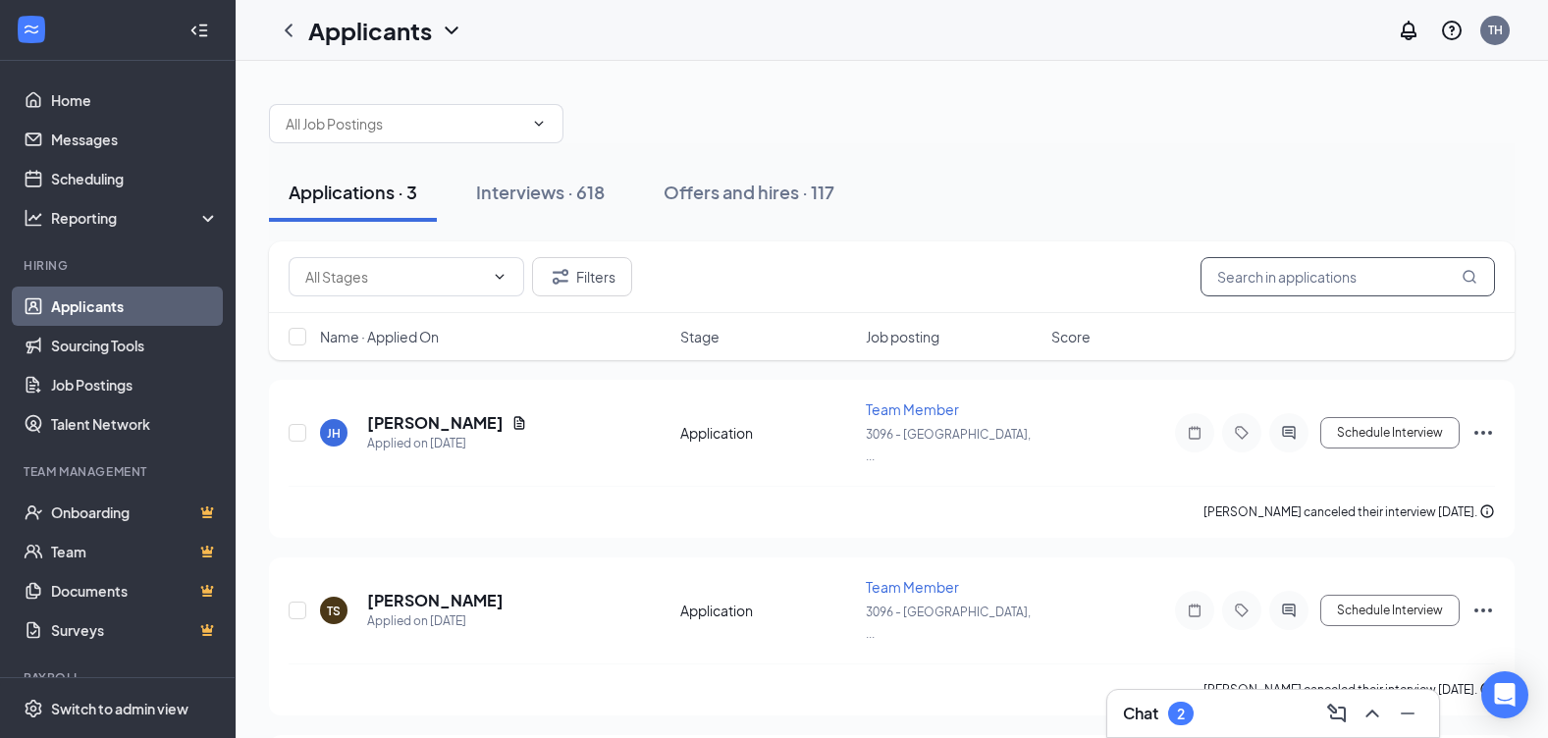
click at [1319, 284] on input "text" at bounding box center [1347, 276] width 294 height 39
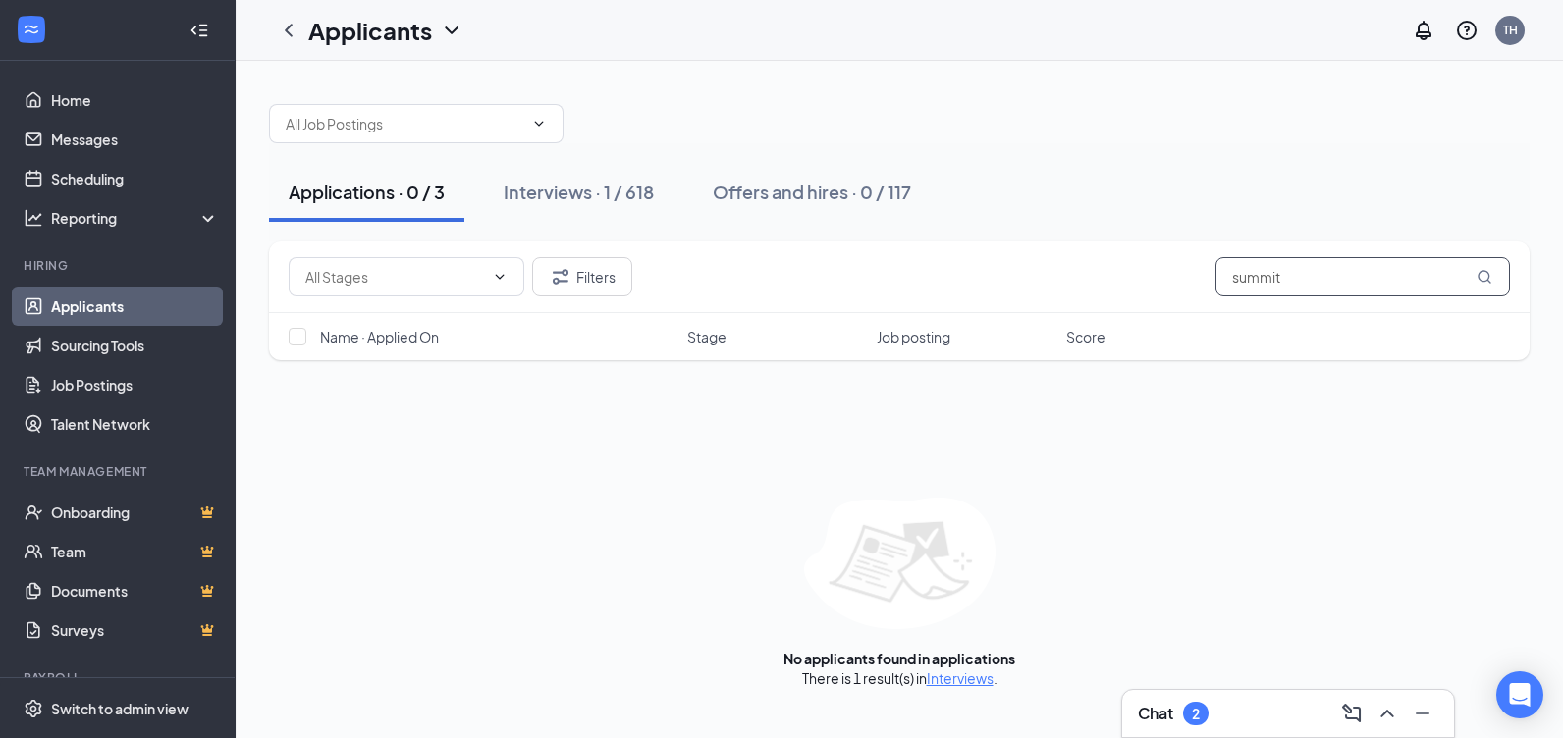
drag, startPoint x: 1312, startPoint y: 272, endPoint x: 1132, endPoint y: 292, distance: 181.7
click at [1132, 292] on div "Filters summit" at bounding box center [899, 276] width 1221 height 39
type input "[PERSON_NAME]"
click at [602, 190] on div "Interviews · 1 / 618" at bounding box center [579, 192] width 150 height 25
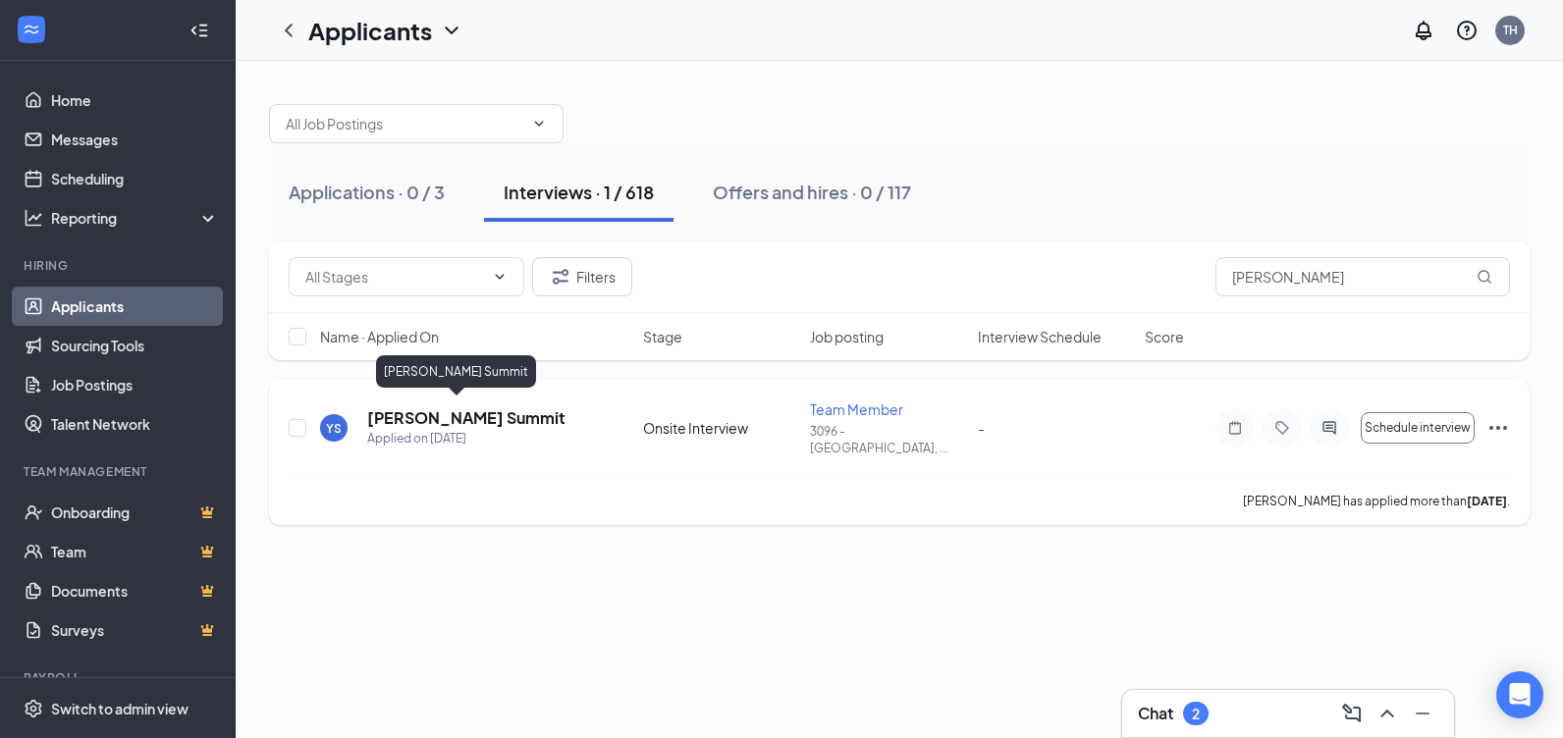
click at [383, 412] on h5 "[PERSON_NAME] Summit" at bounding box center [466, 418] width 198 height 22
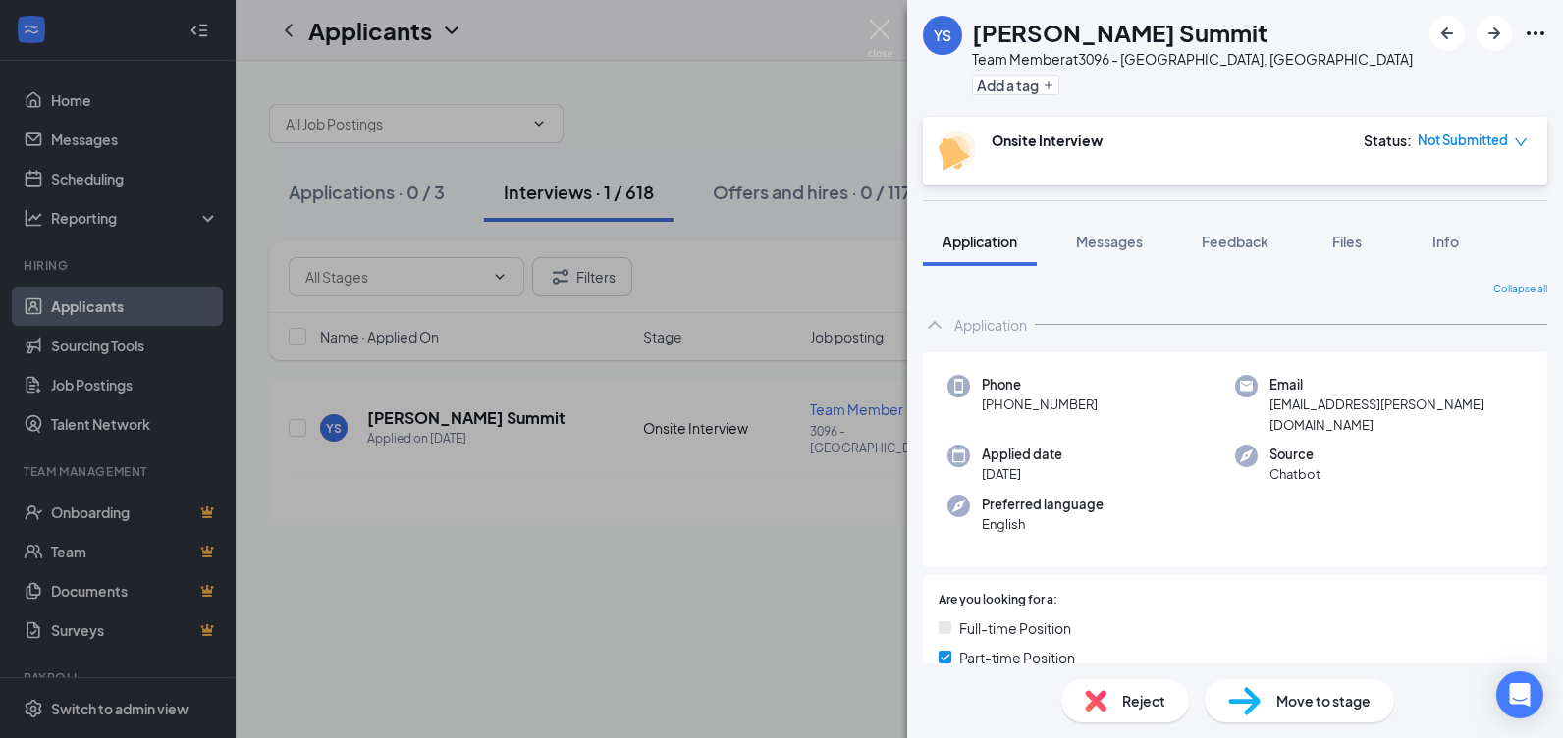
click at [1516, 144] on icon "down" at bounding box center [1521, 142] width 14 height 14
click at [1474, 204] on span "Assign Time" at bounding box center [1440, 198] width 76 height 22
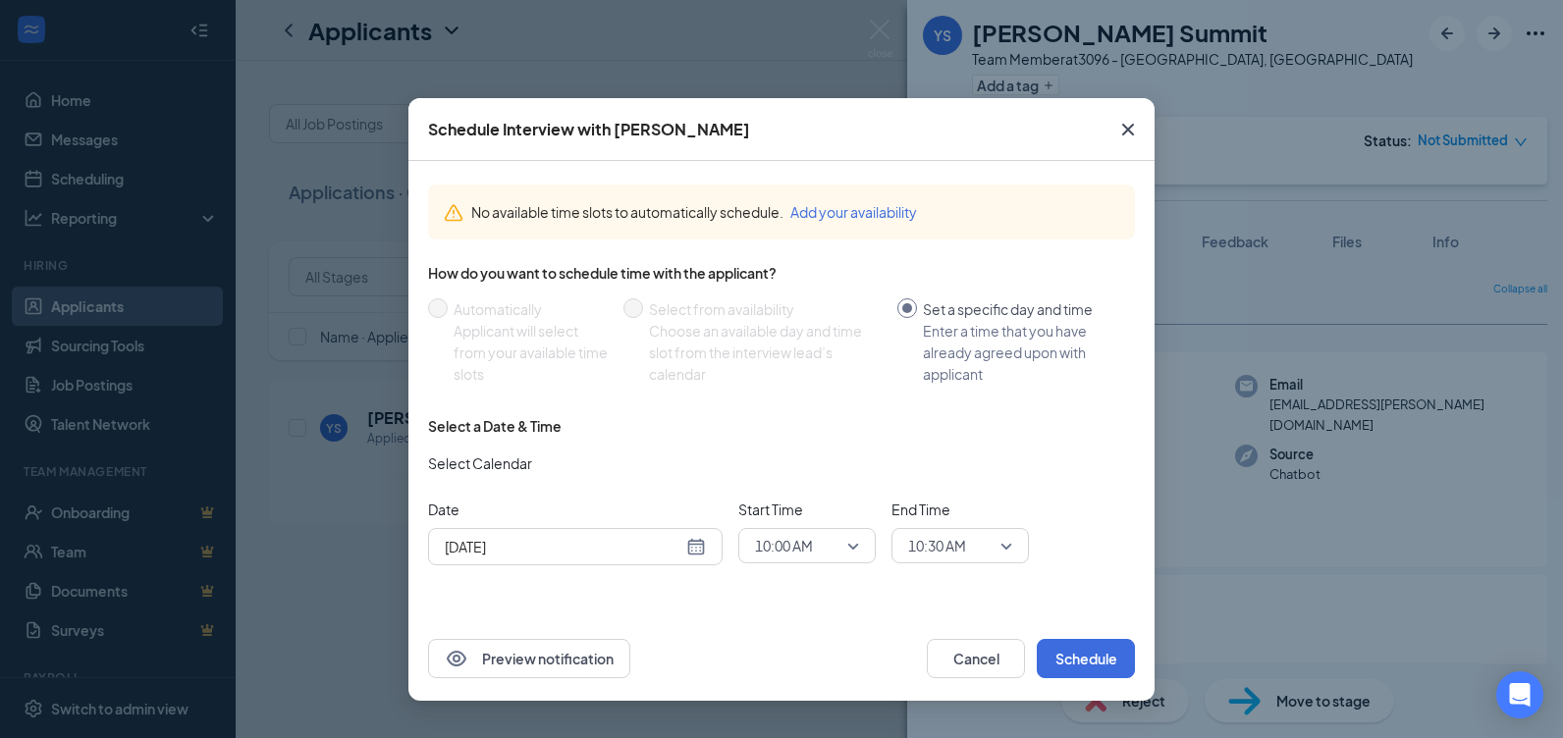
click at [695, 552] on div "[DATE]" at bounding box center [575, 547] width 261 height 22
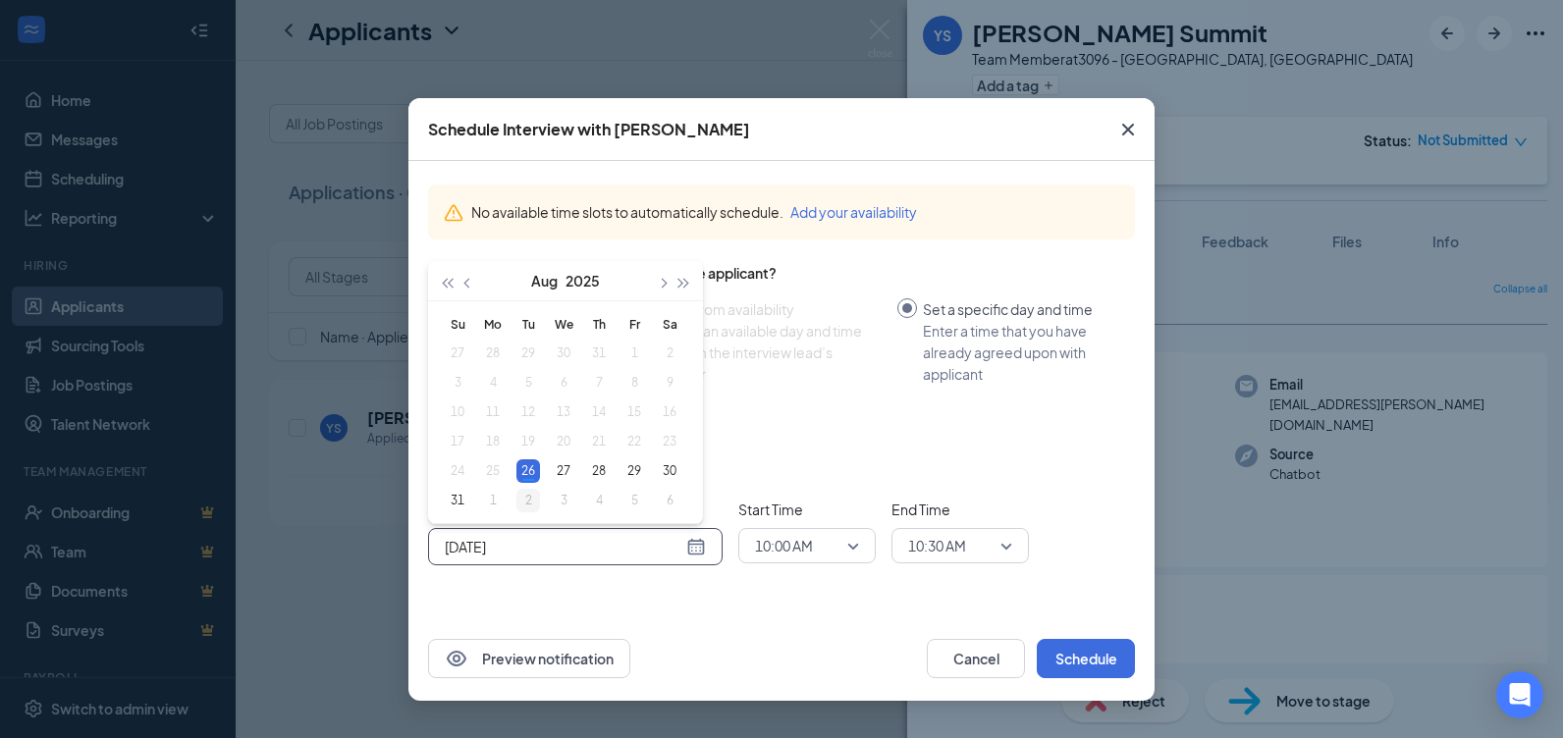
type input "[DATE]"
click at [523, 503] on div "2" at bounding box center [528, 501] width 24 height 24
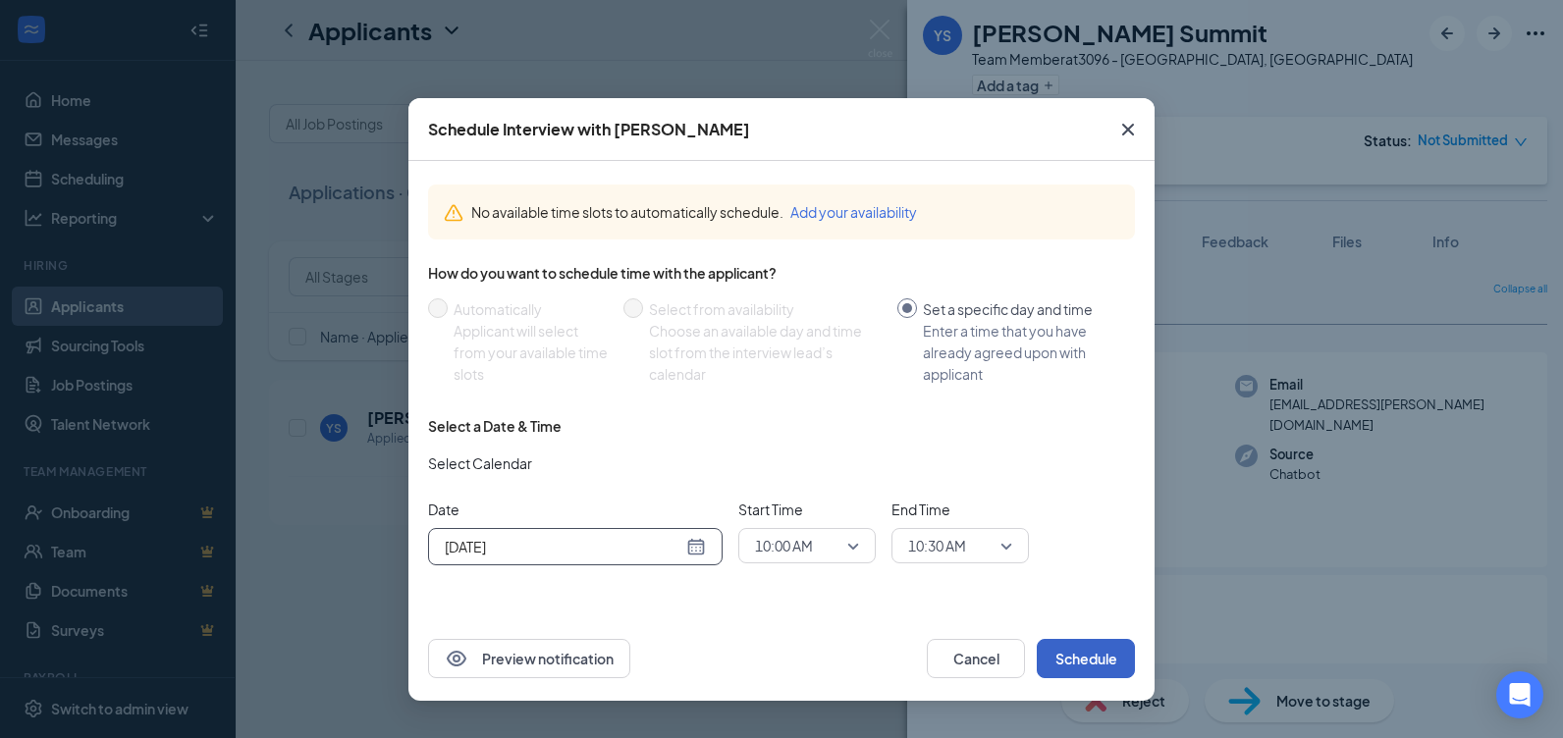
click at [1071, 658] on button "Schedule" at bounding box center [1086, 658] width 98 height 39
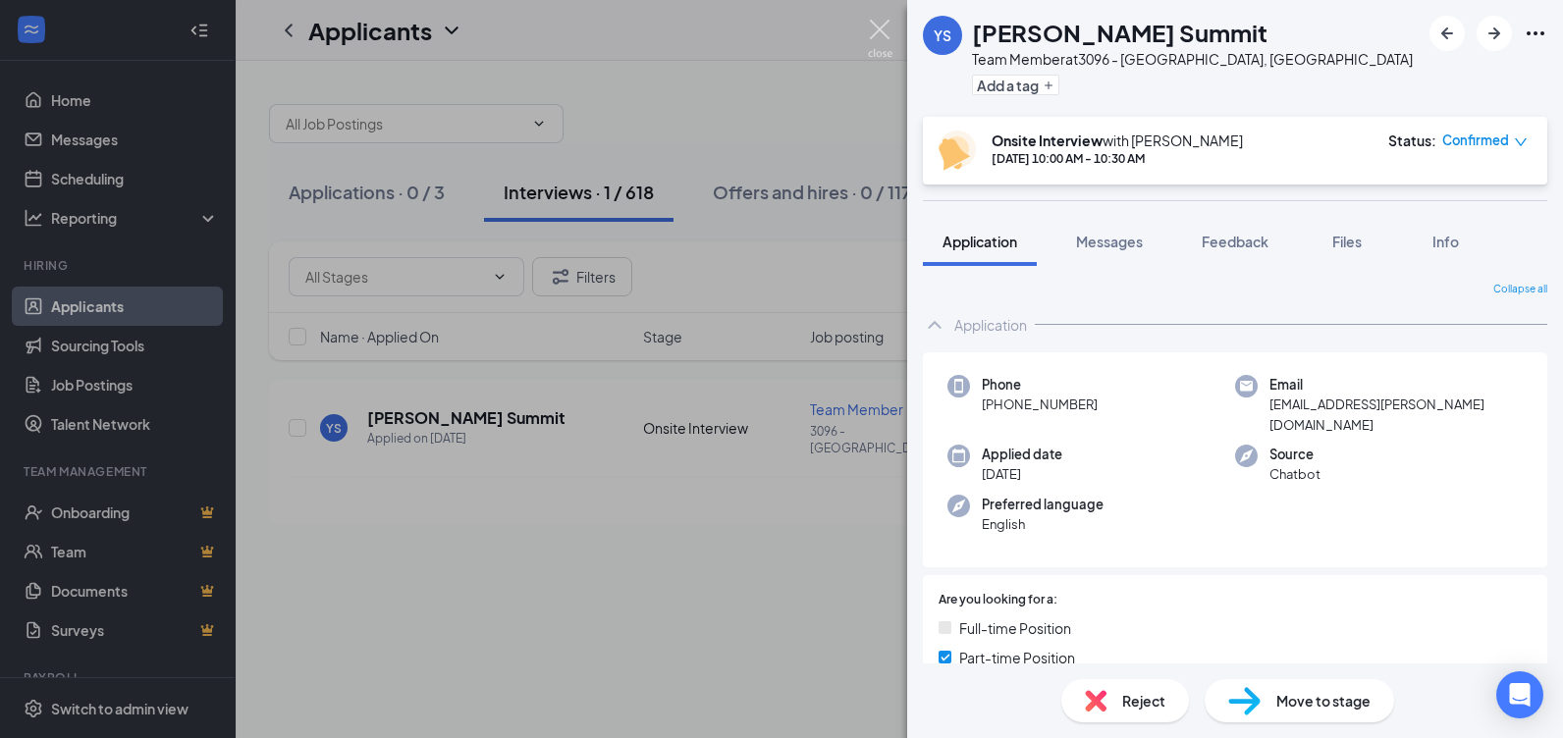
click at [880, 36] on img at bounding box center [880, 39] width 25 height 38
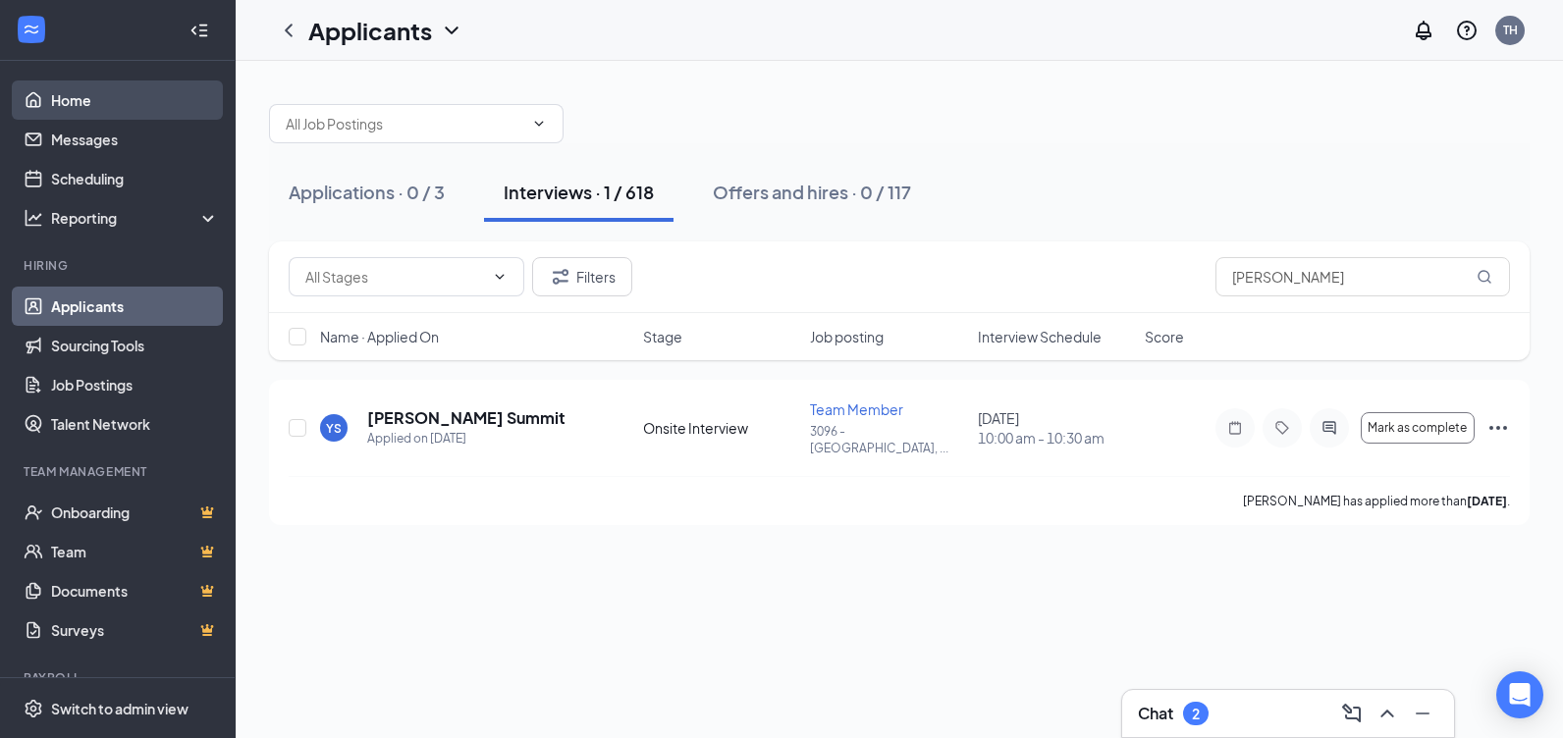
click at [86, 95] on link "Home" at bounding box center [135, 99] width 168 height 39
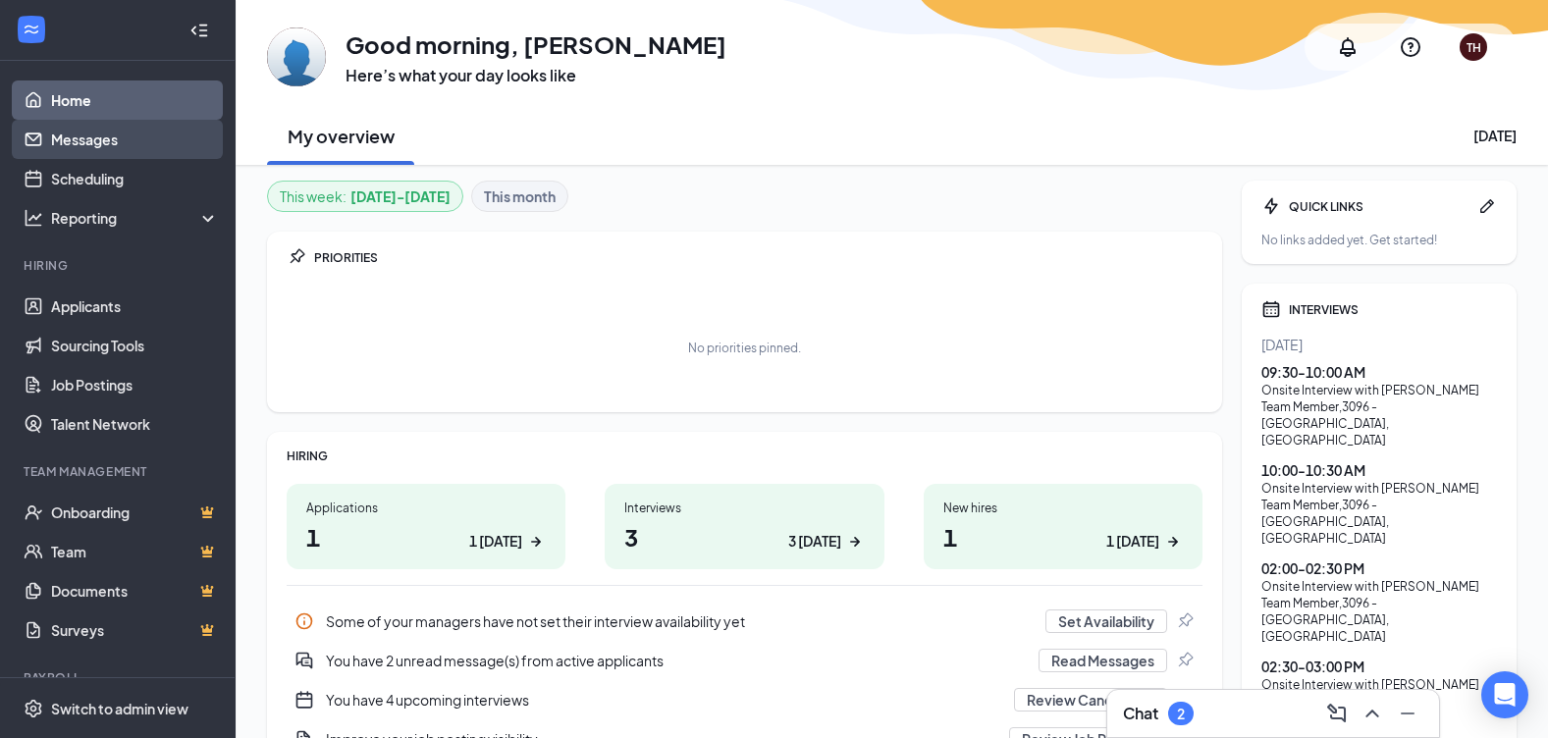
click at [54, 146] on link "Messages" at bounding box center [135, 139] width 168 height 39
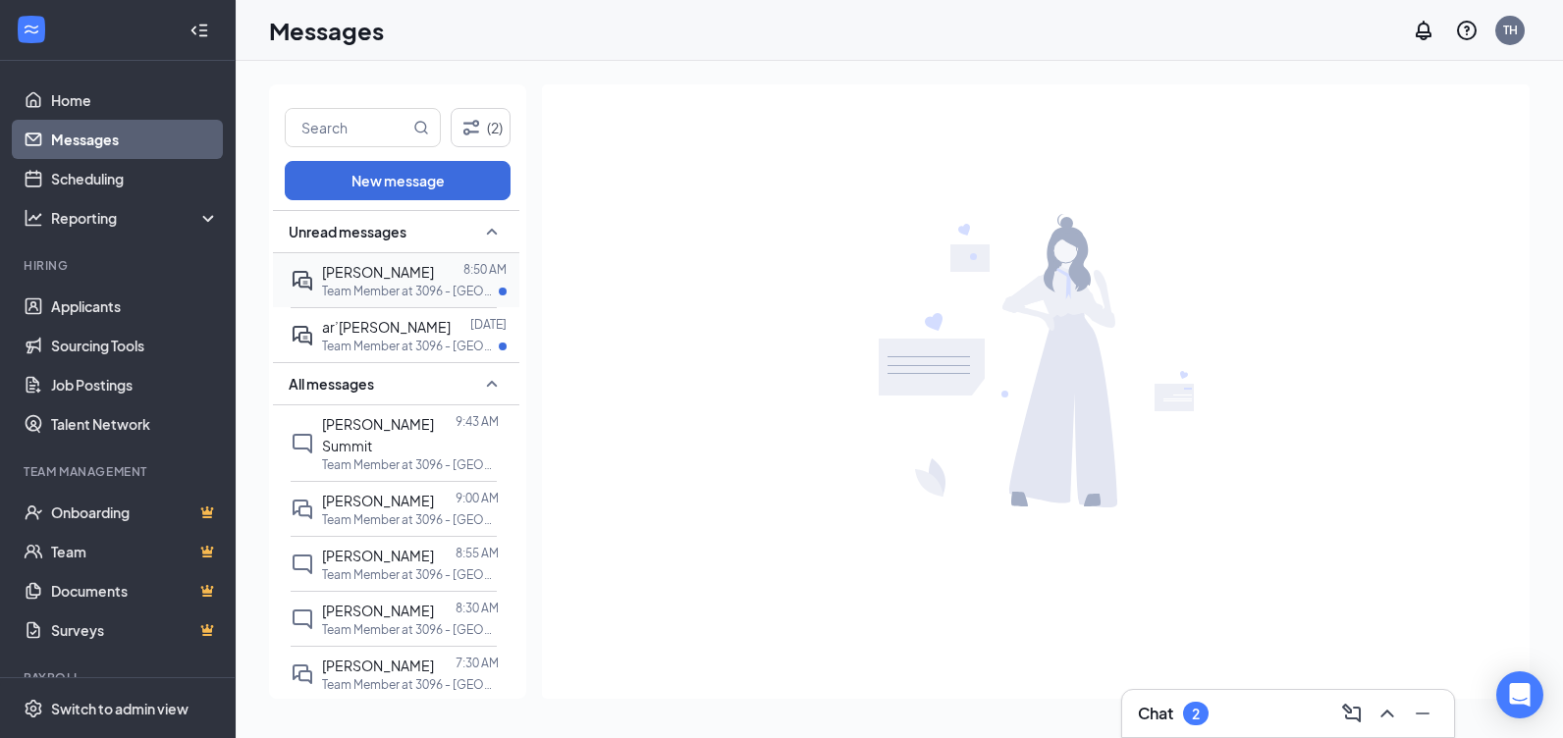
click at [391, 270] on span "[PERSON_NAME]" at bounding box center [378, 272] width 112 height 18
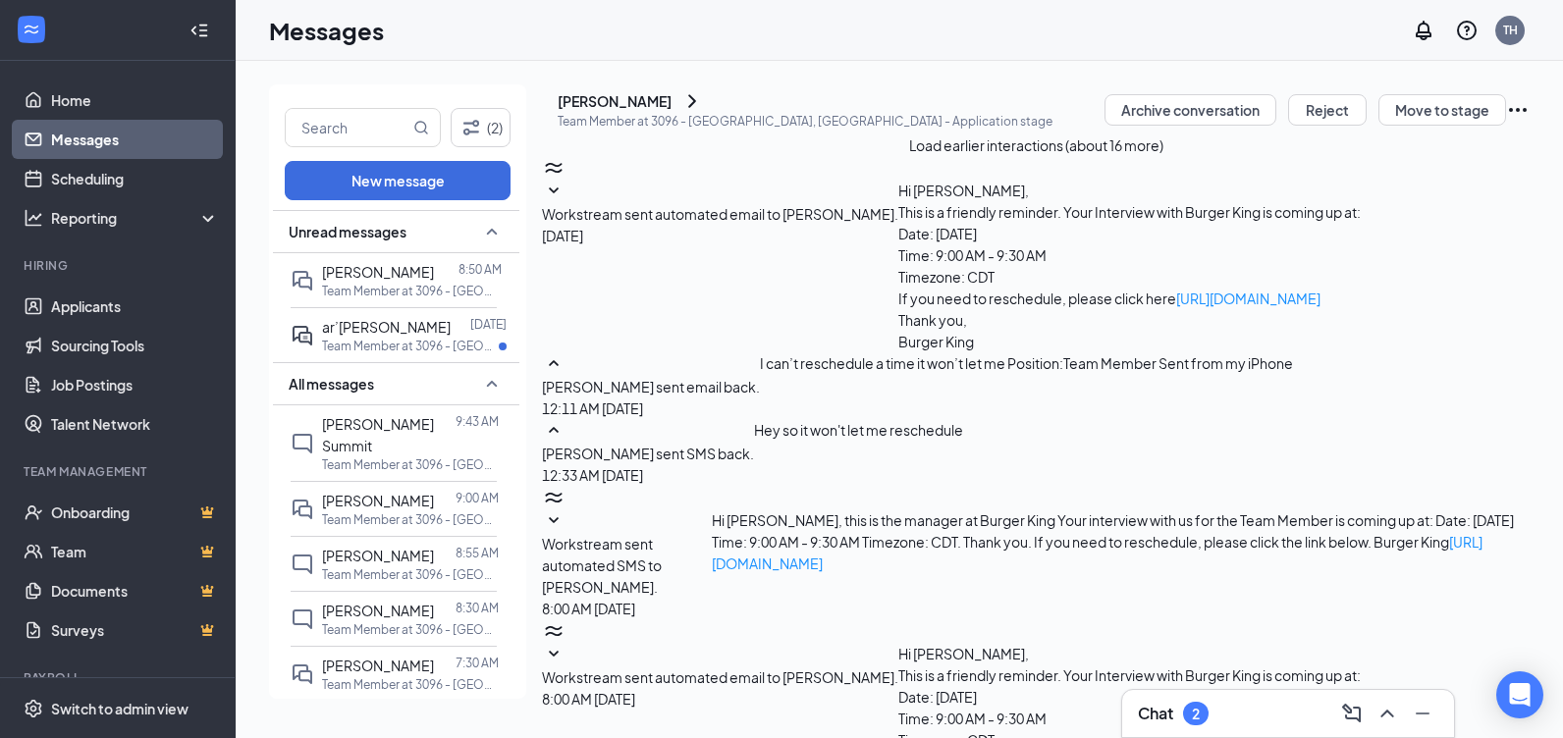
scroll to position [578, 0]
click at [642, 111] on div "[PERSON_NAME]" at bounding box center [615, 101] width 114 height 20
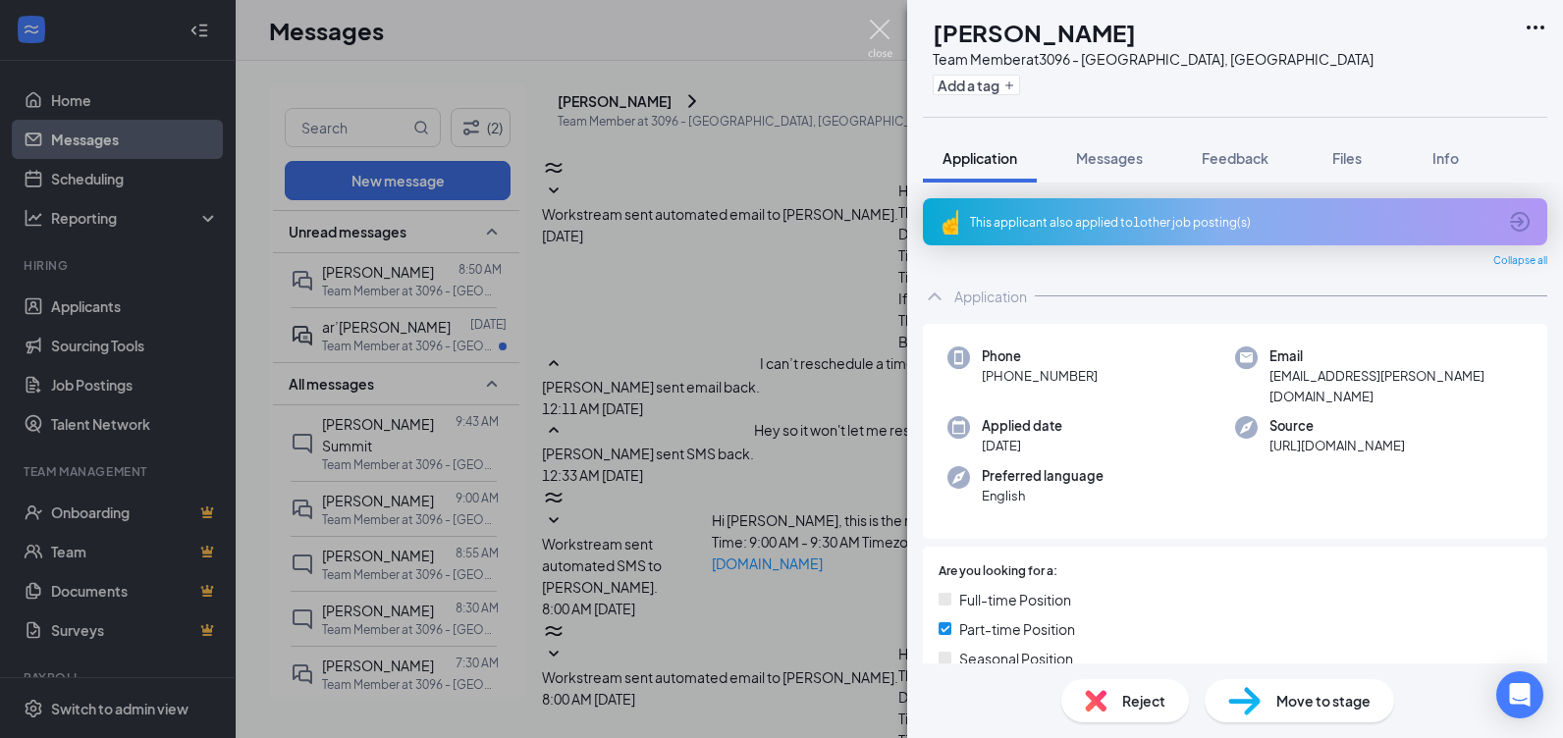
click at [877, 28] on img at bounding box center [880, 39] width 25 height 38
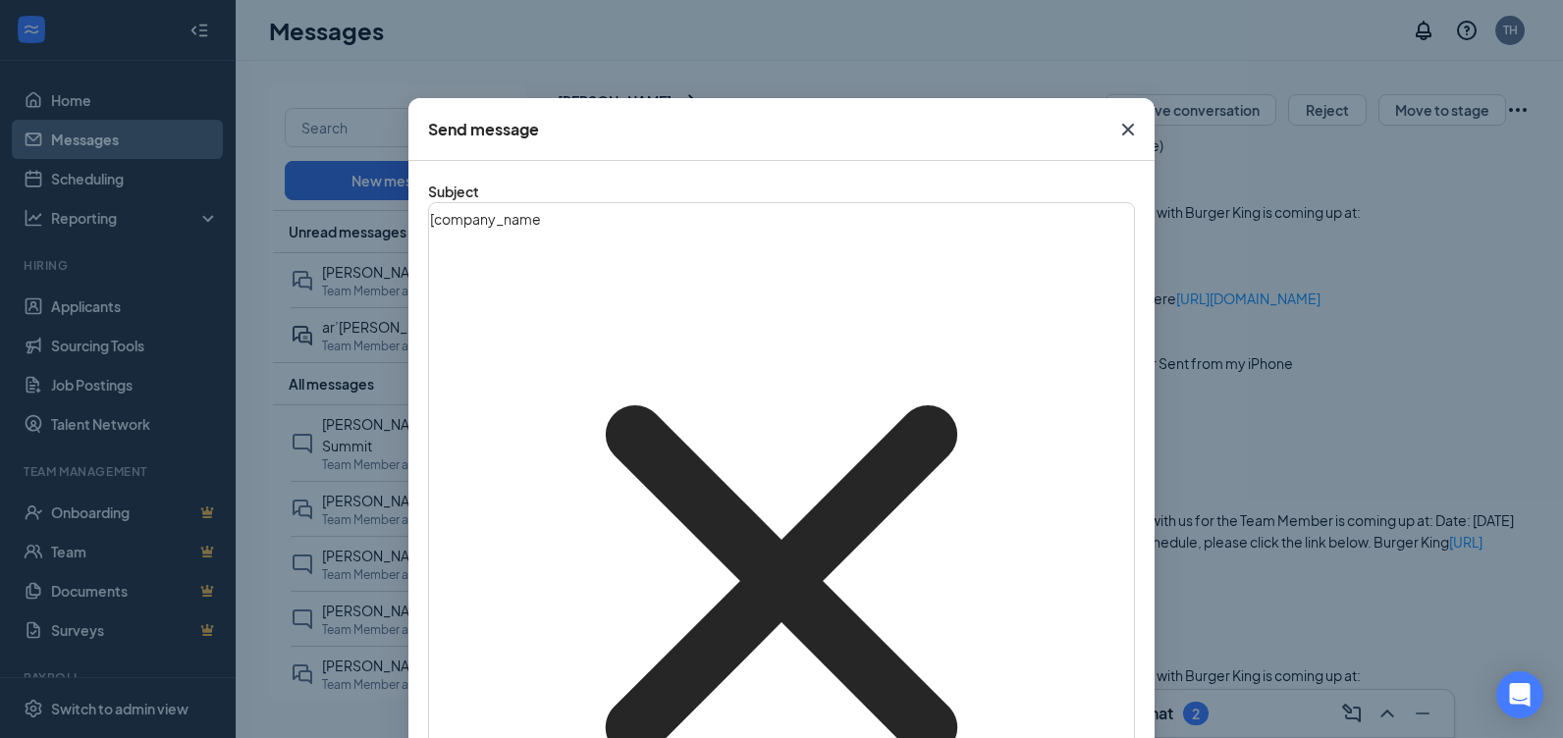
click at [1120, 128] on icon "Cross" at bounding box center [1128, 130] width 24 height 24
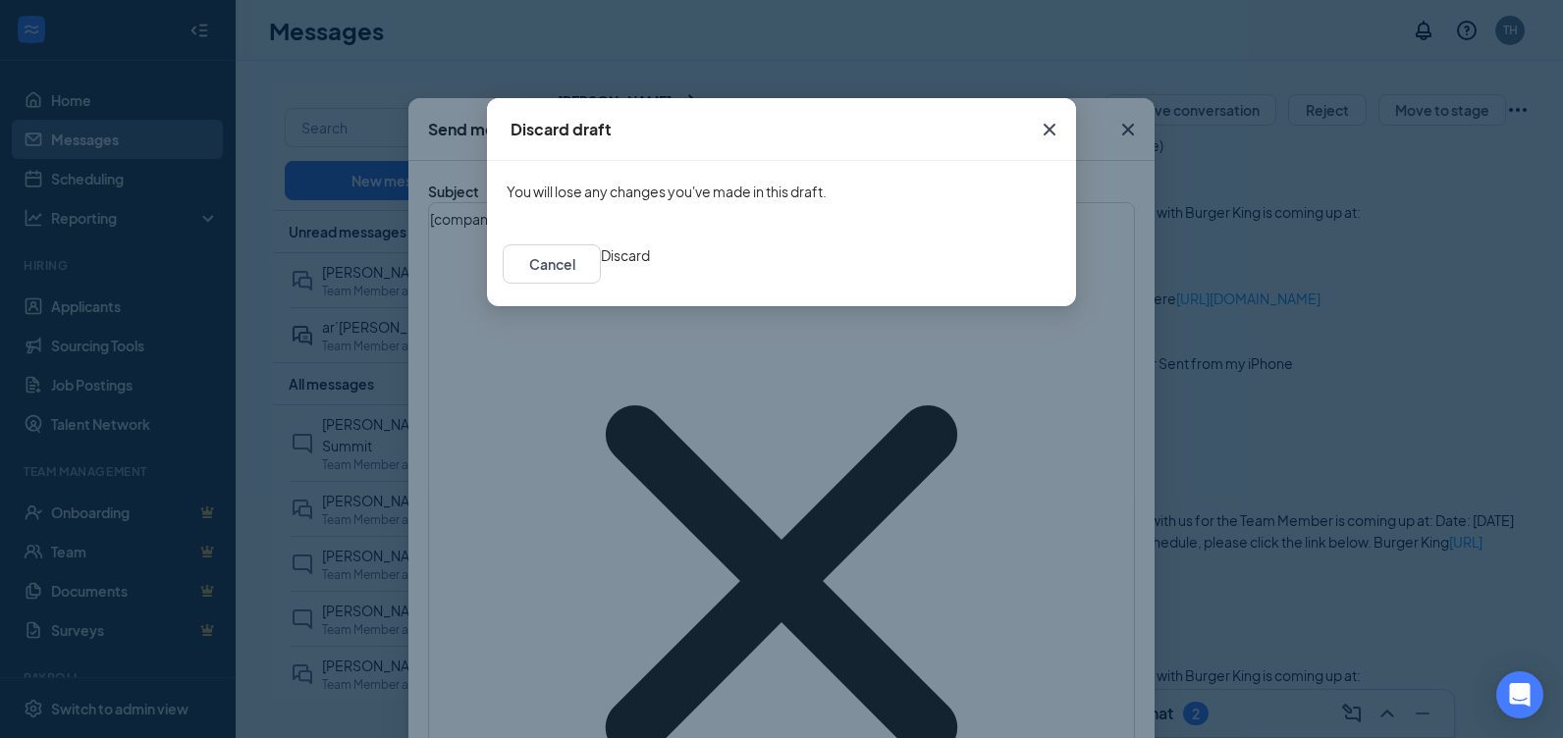
click at [650, 266] on button "Discard" at bounding box center [625, 255] width 49 height 22
